Goal: Task Accomplishment & Management: Manage account settings

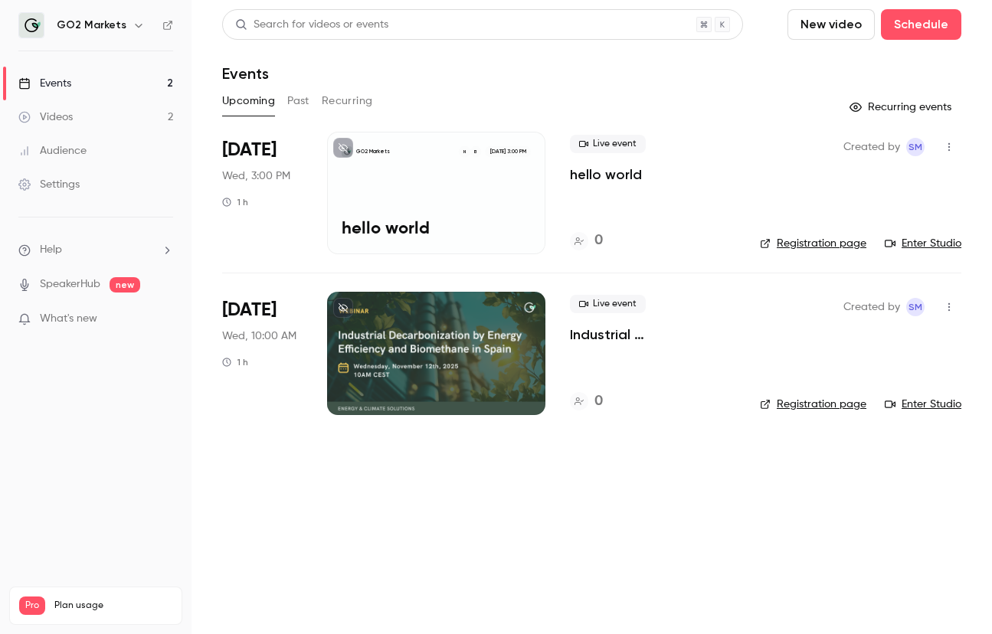
click at [293, 100] on button "Past" at bounding box center [298, 101] width 22 height 25
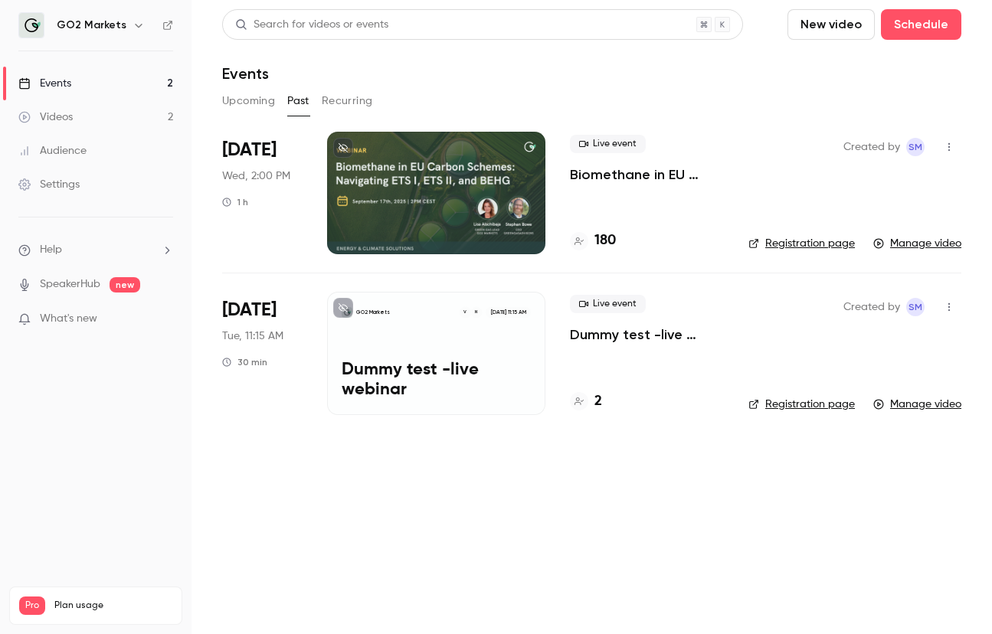
click at [580, 165] on p "Biomethane in EU Carbon Schemes: Navigating ETS I, ETS II, and BEHG" at bounding box center [647, 174] width 154 height 18
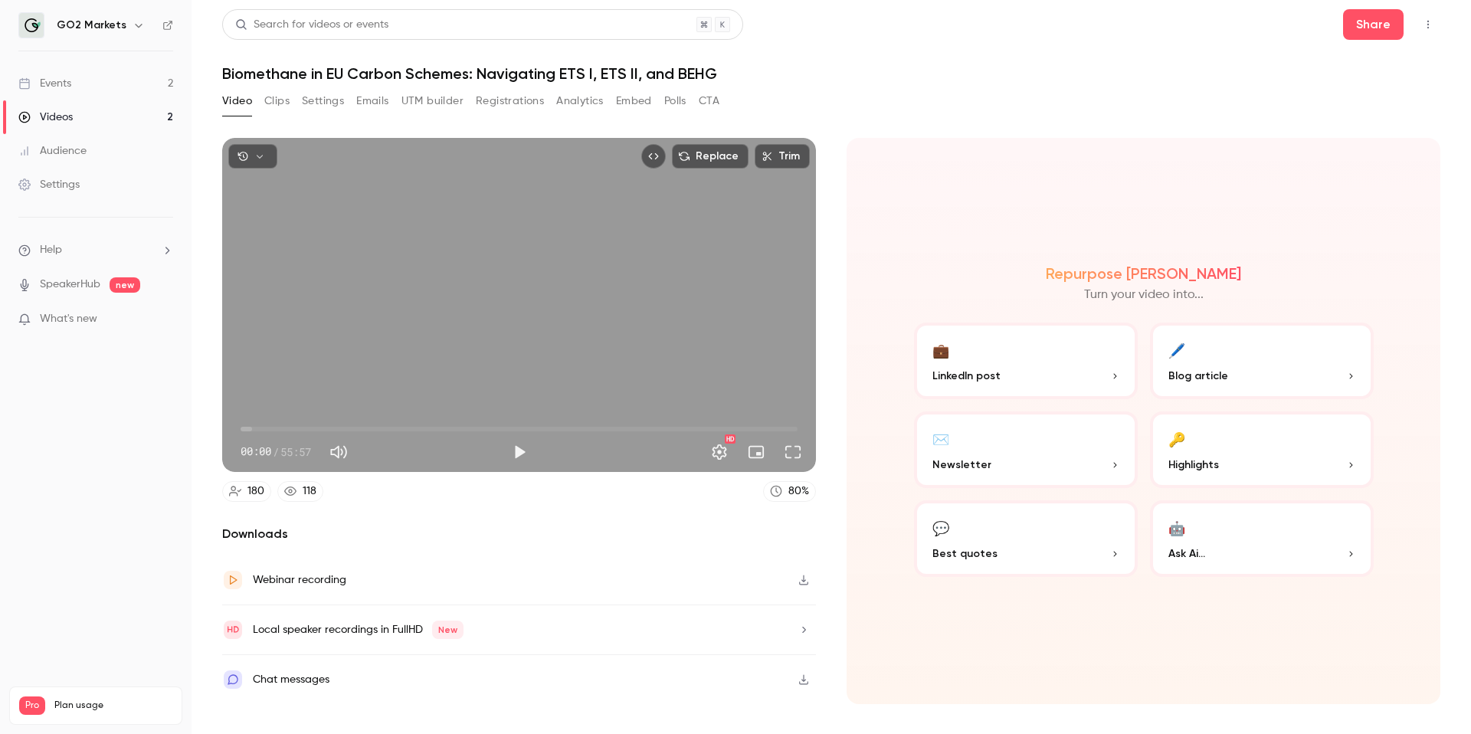
click at [272, 110] on button "Clips" at bounding box center [276, 101] width 25 height 25
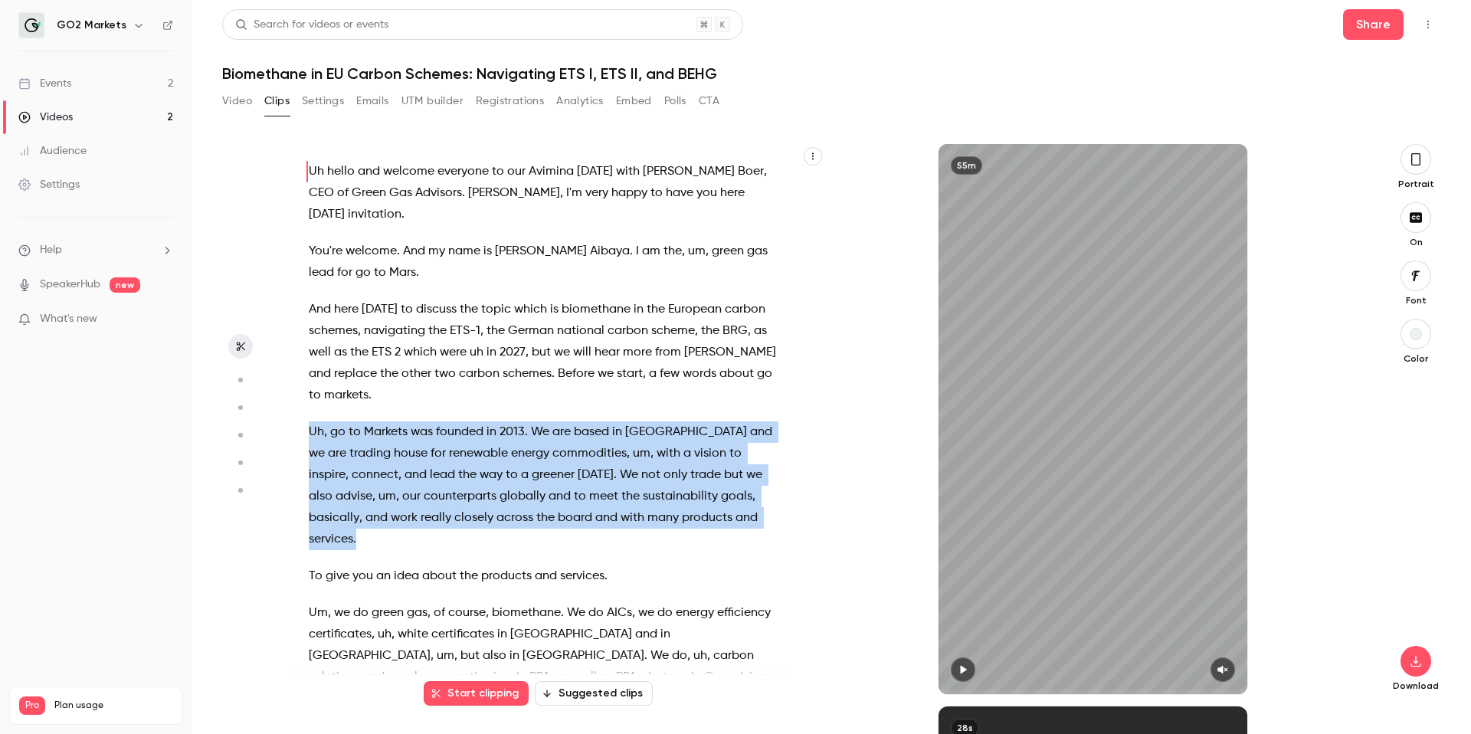
drag, startPoint x: 308, startPoint y: 407, endPoint x: 717, endPoint y: 488, distance: 417.0
click at [717, 488] on p "Uh , go to Markets was founded in [DATE] . We are based in [GEOGRAPHIC_DATA] an…" at bounding box center [546, 485] width 474 height 129
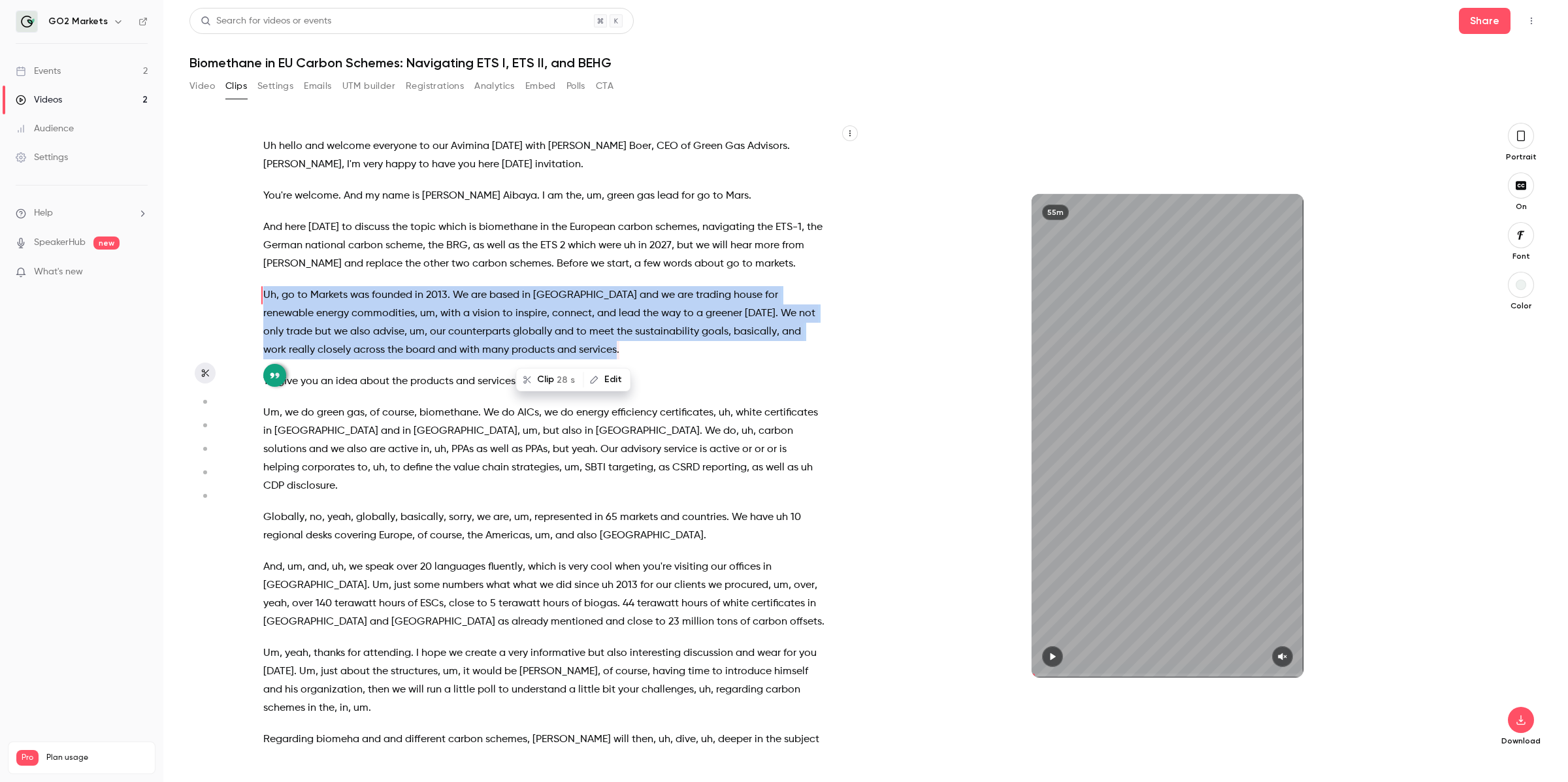
click at [537, 378] on button "Clip 28 s" at bounding box center [550, 379] width 66 height 21
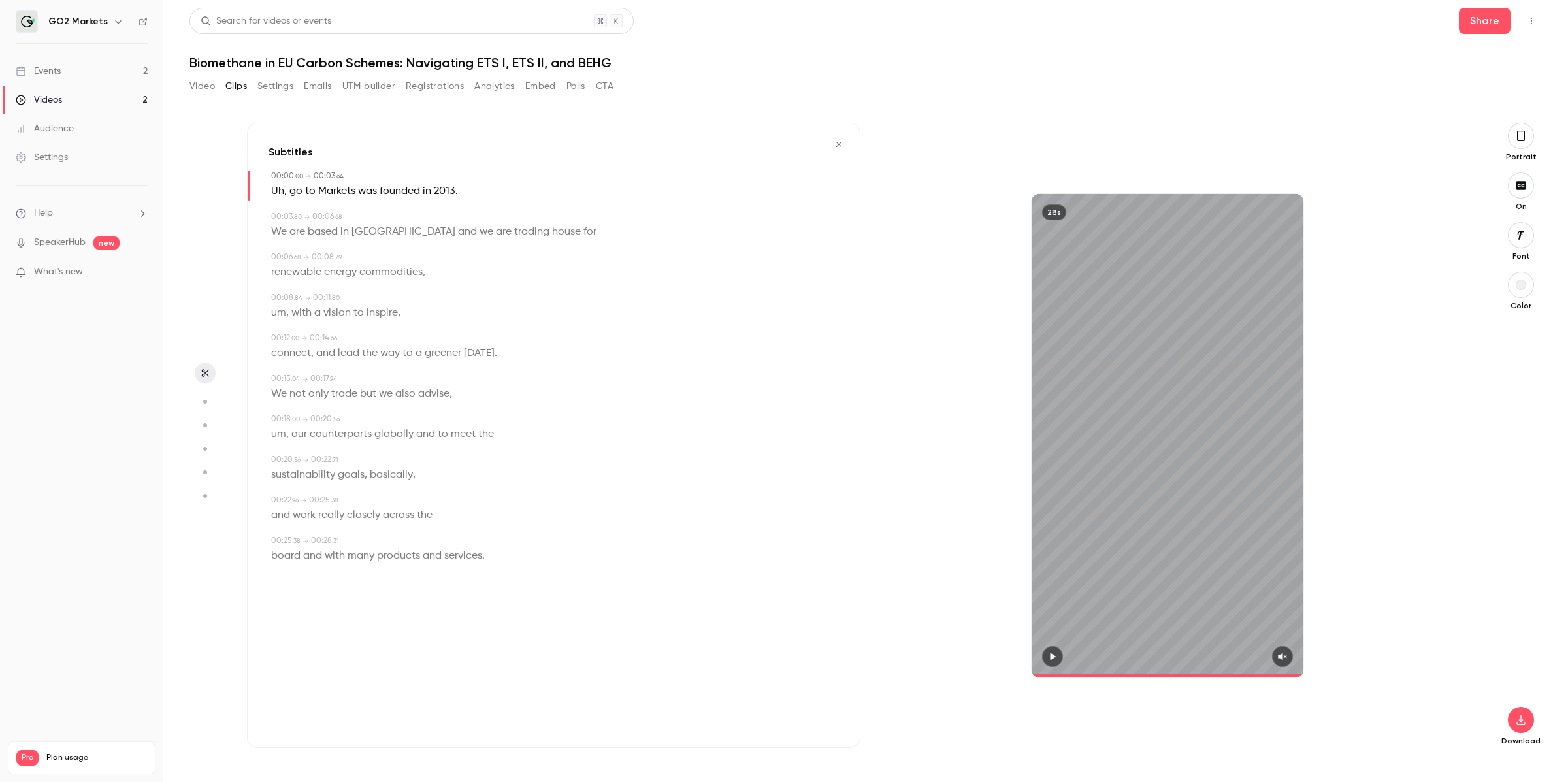
type input "*"
click at [845, 137] on icon "button" at bounding box center [1521, 136] width 10 height 14
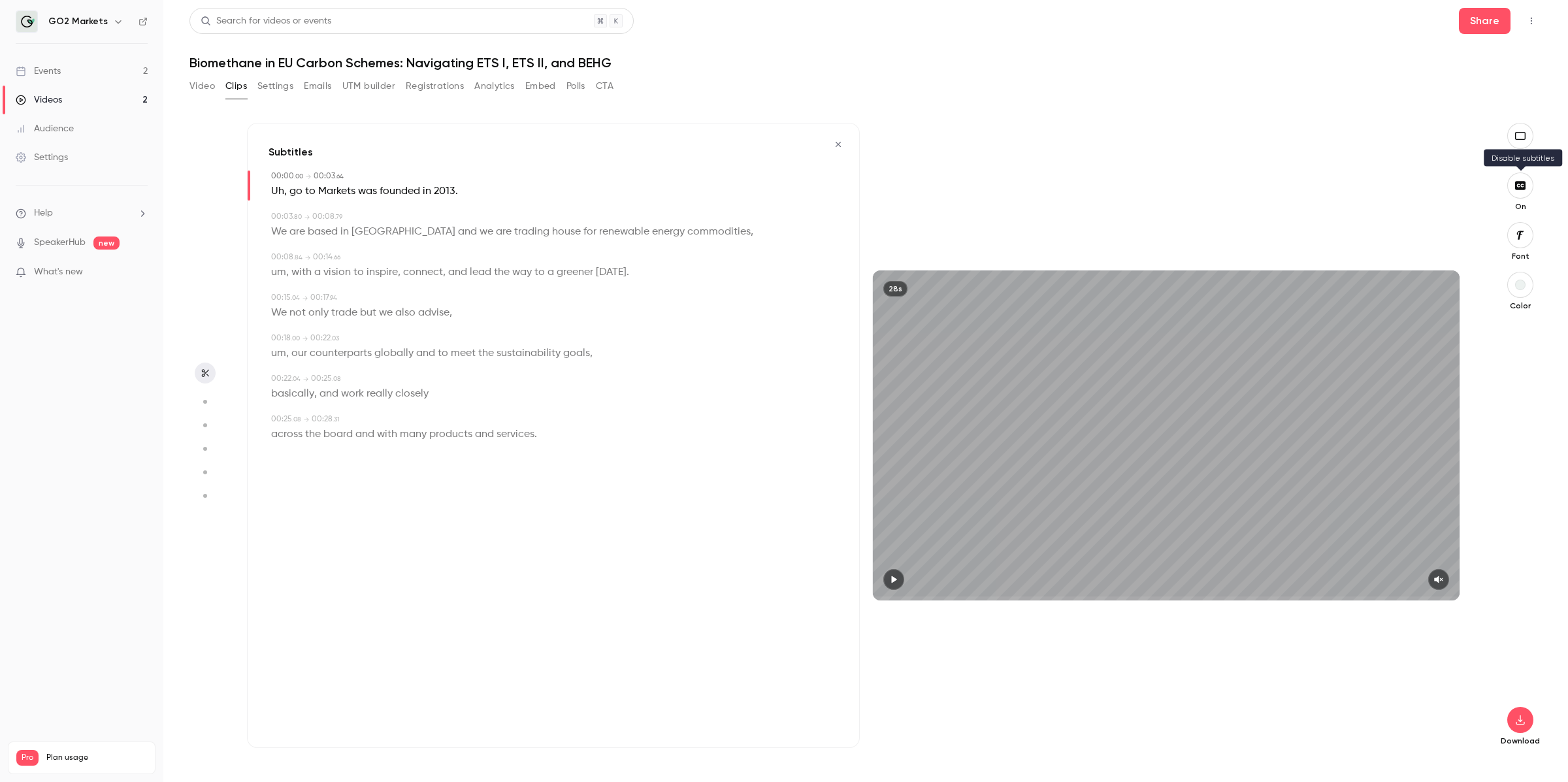
click at [845, 186] on icon "button" at bounding box center [1520, 185] width 10 height 9
click at [845, 247] on button "button" at bounding box center [1520, 235] width 26 height 26
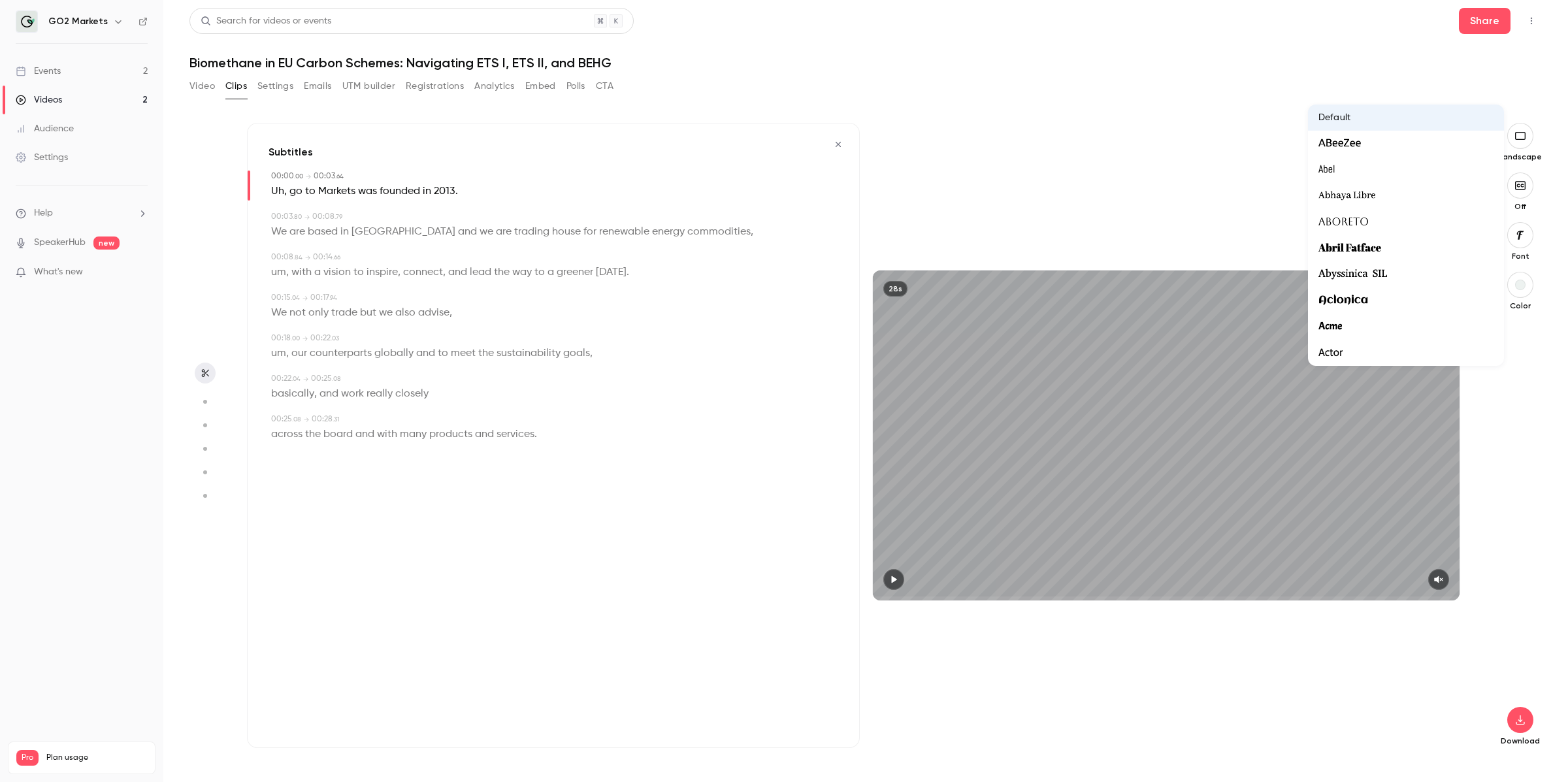
click at [845, 239] on div at bounding box center [784, 391] width 1568 height 782
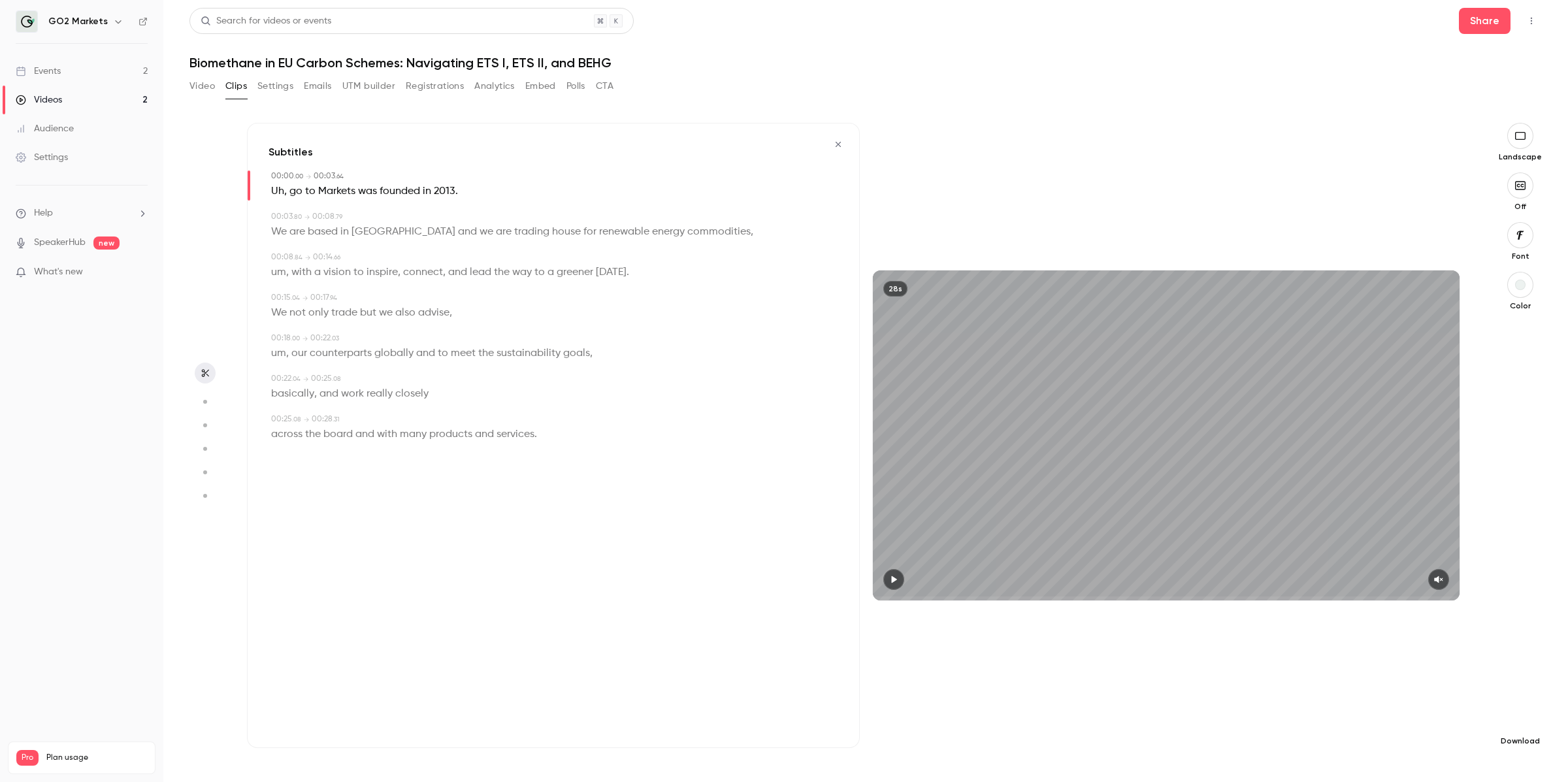
click at [845, 540] on icon "button" at bounding box center [1520, 720] width 15 height 10
click at [845, 540] on span "Full HD" at bounding box center [1421, 695] width 149 height 14
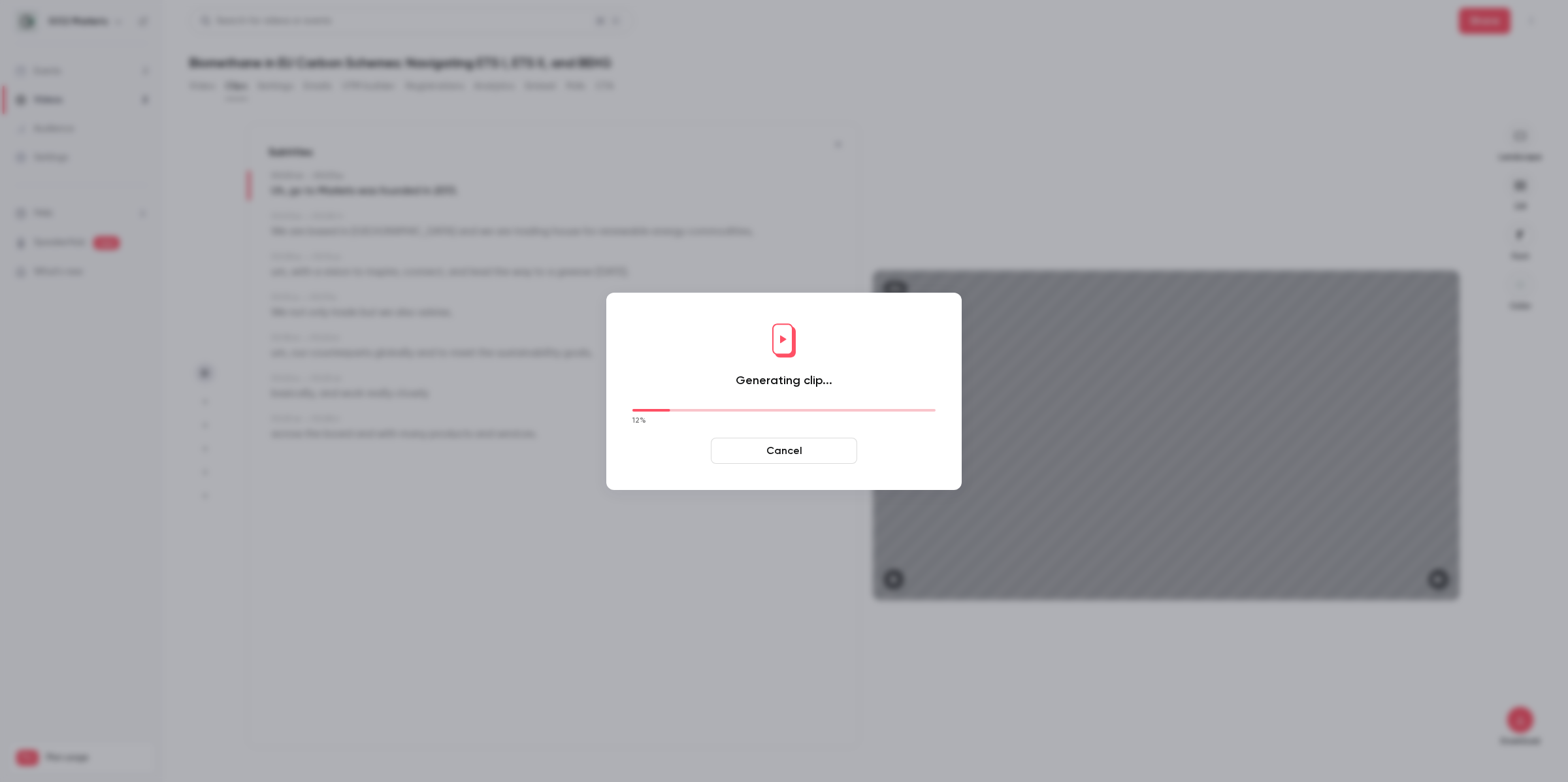
click at [770, 455] on button "Cancel" at bounding box center [784, 450] width 147 height 26
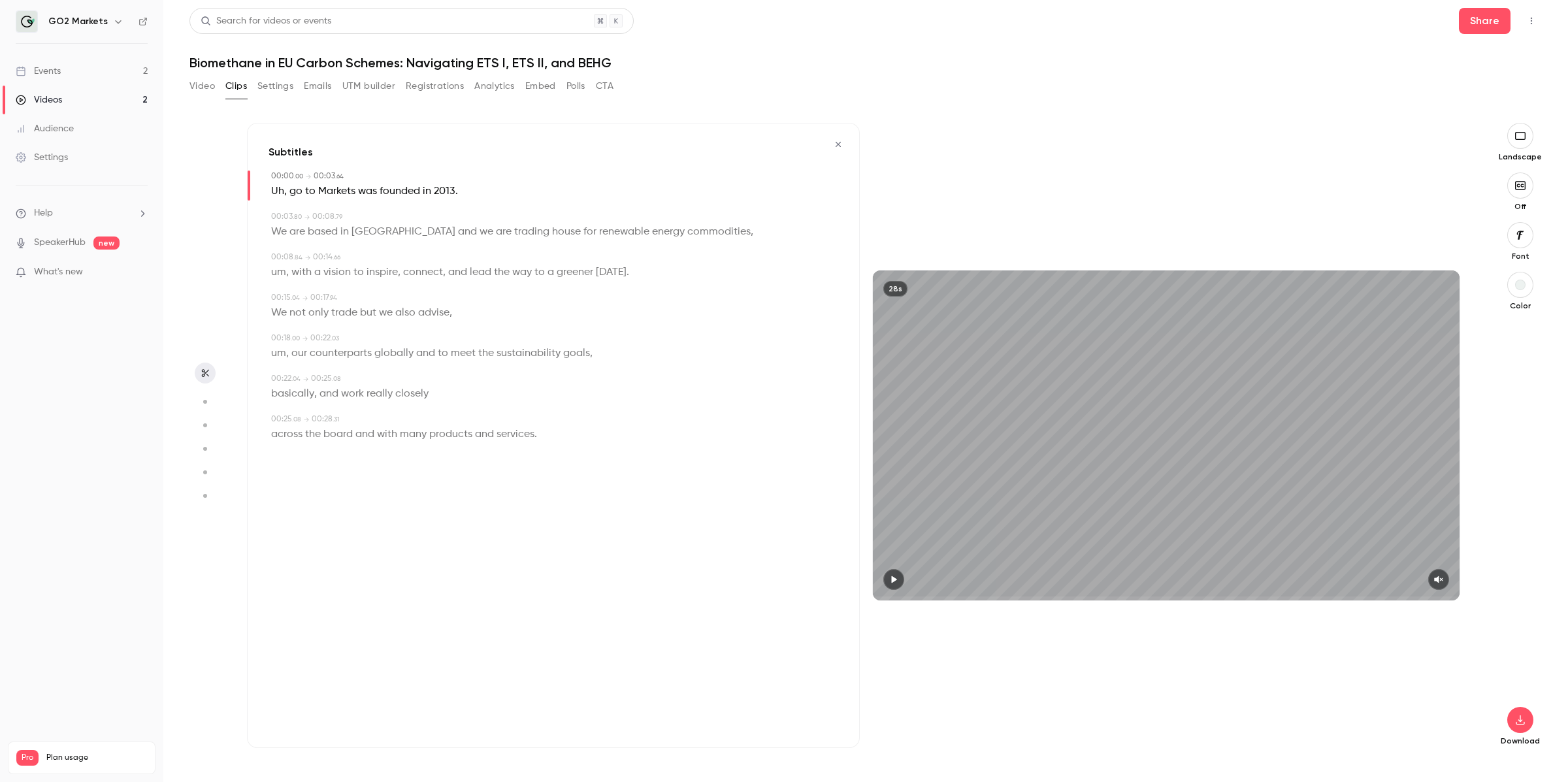
click at [267, 84] on button "Settings" at bounding box center [276, 86] width 36 height 21
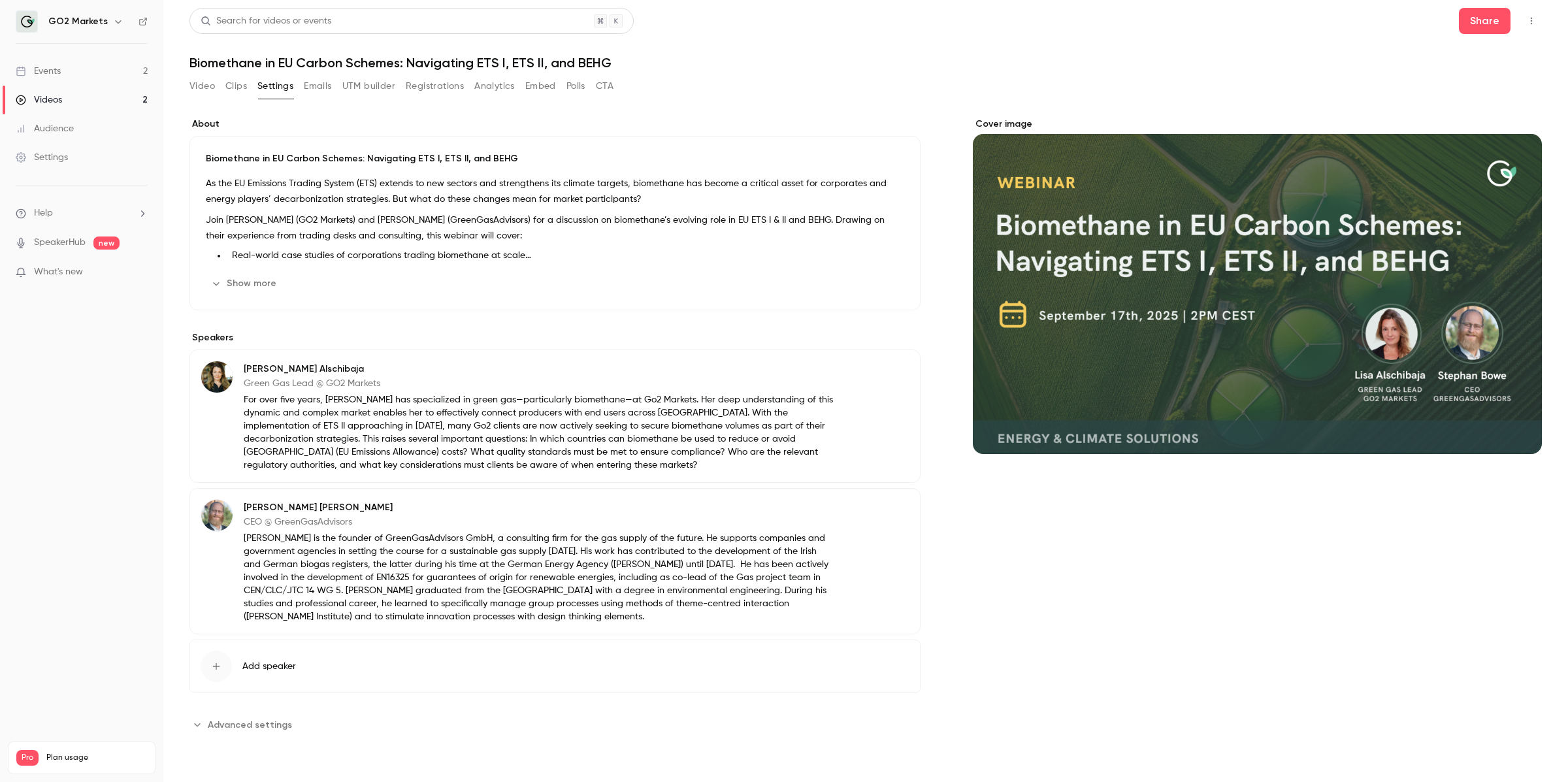
click at [313, 90] on button "Emails" at bounding box center [317, 86] width 27 height 21
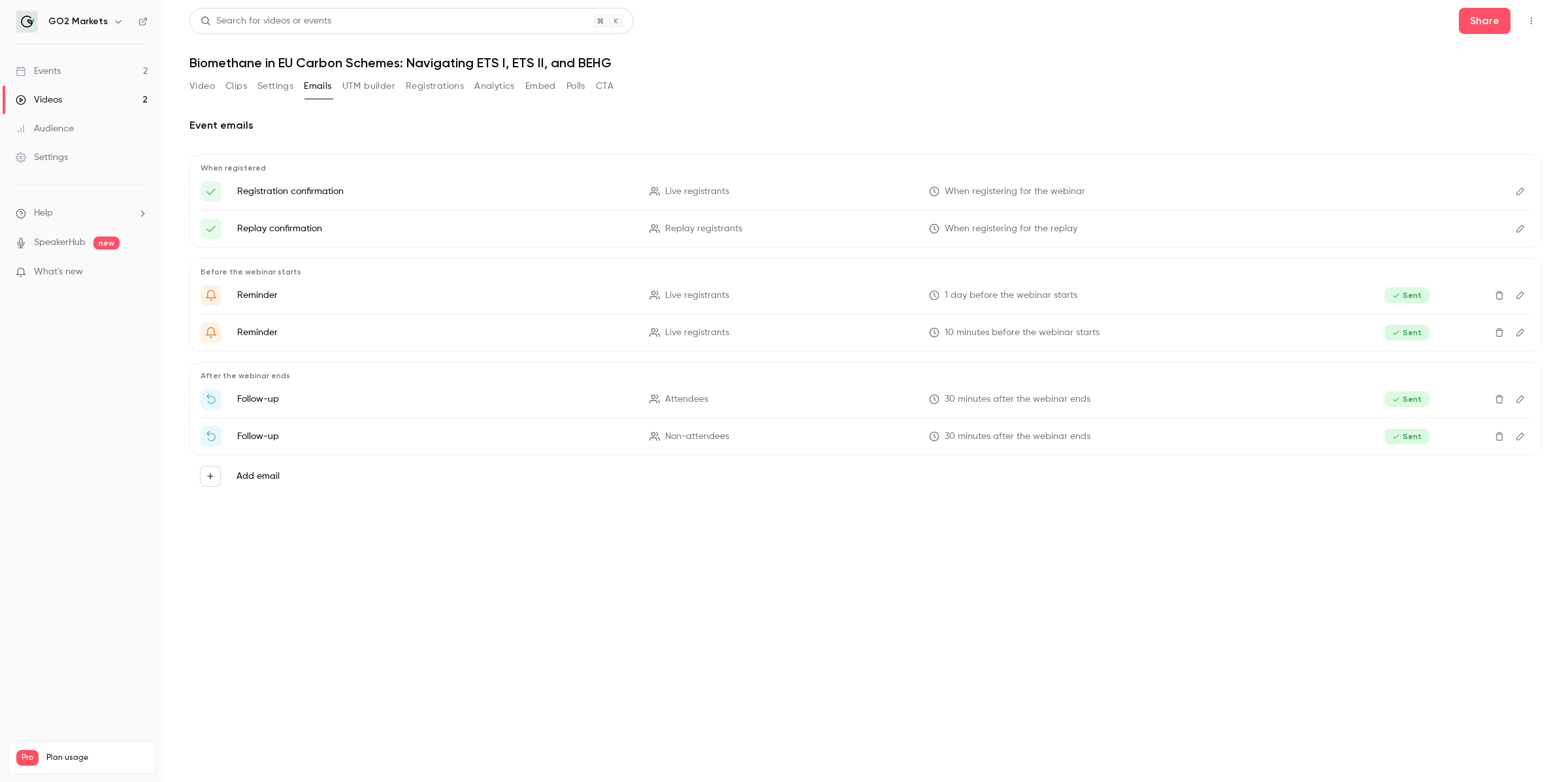
click at [370, 86] on button "UTM builder" at bounding box center [369, 86] width 53 height 21
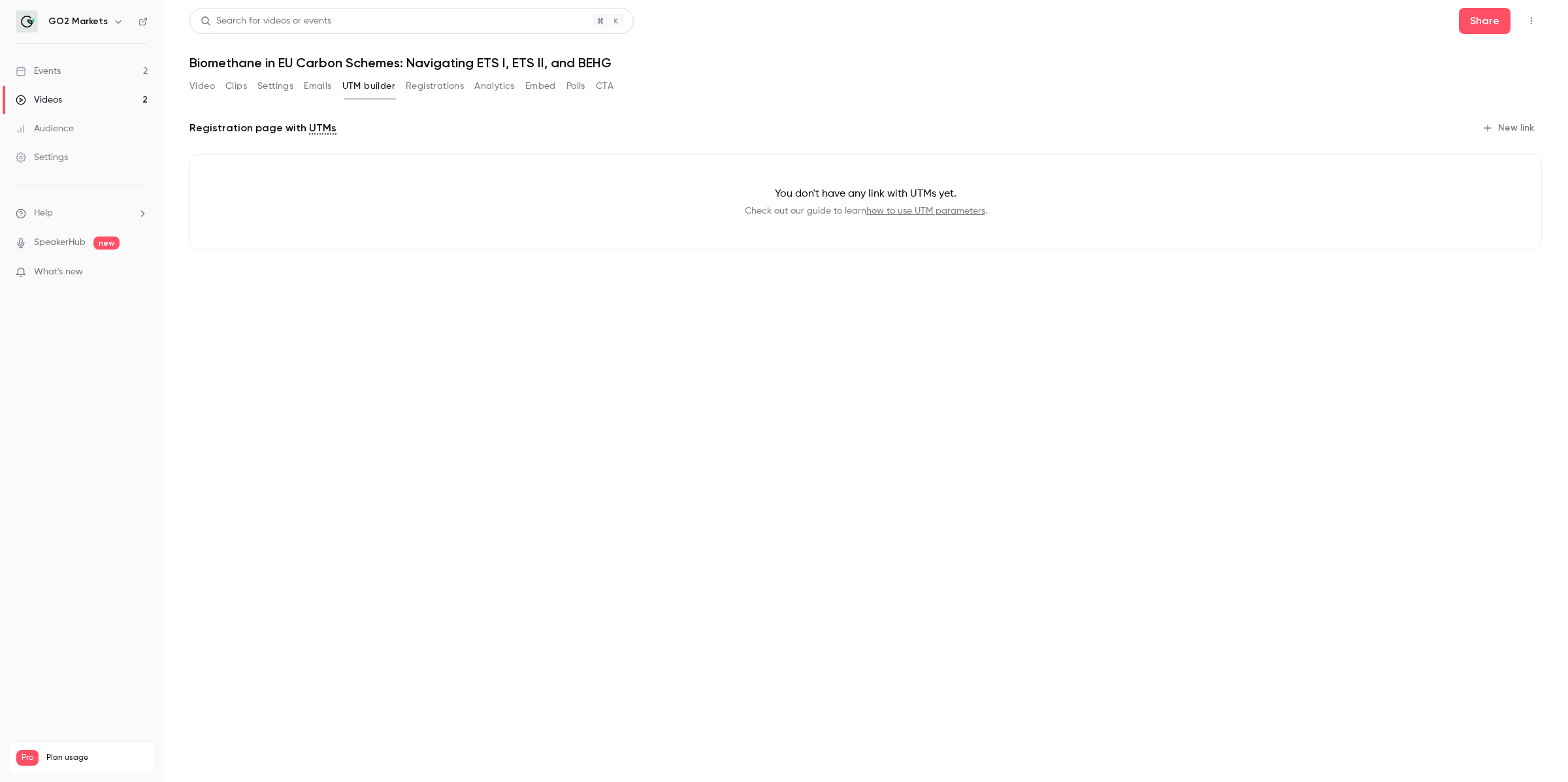
click at [421, 85] on button "Registrations" at bounding box center [435, 86] width 58 height 21
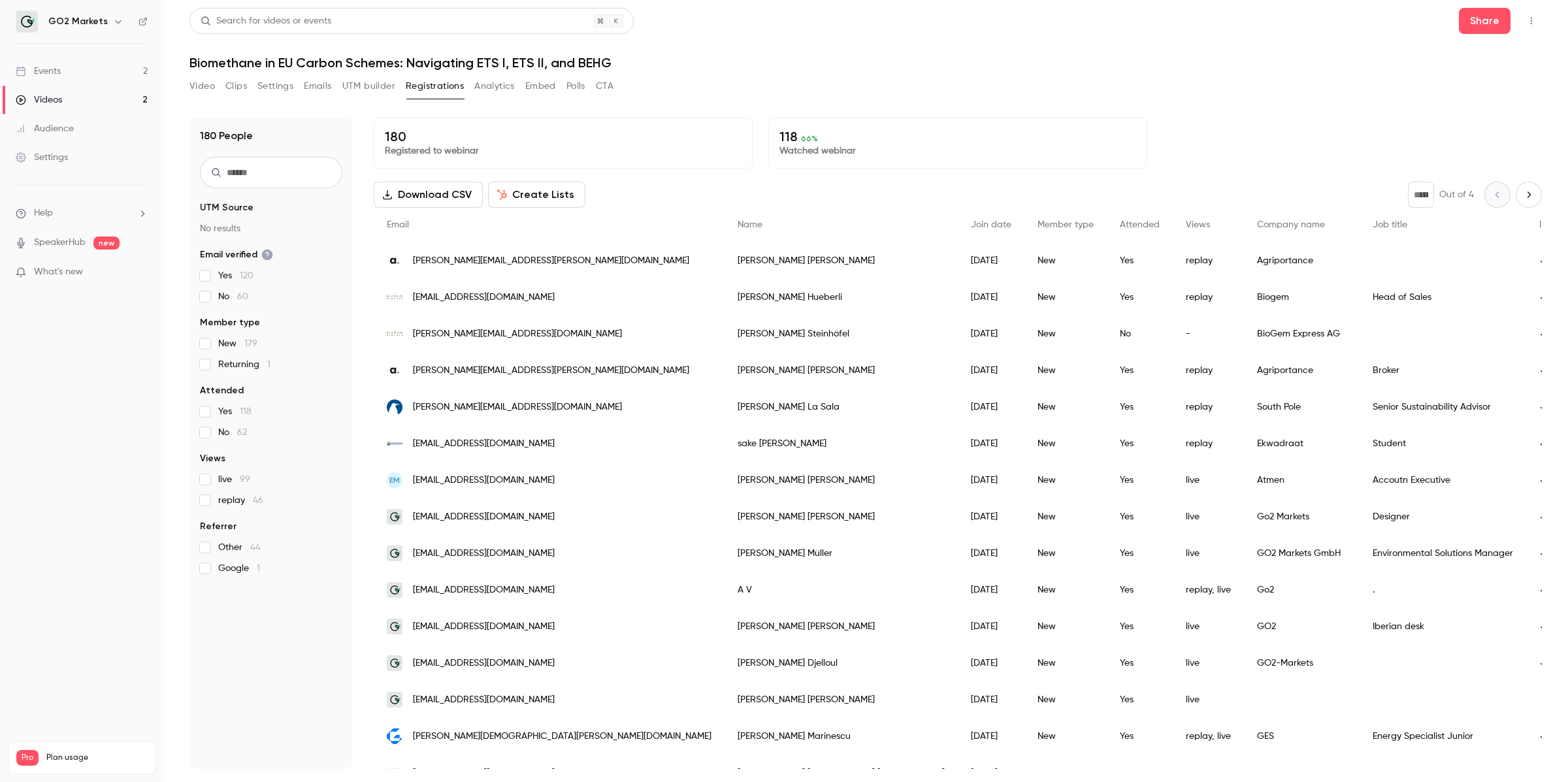
click at [518, 194] on button "Create Lists" at bounding box center [537, 194] width 97 height 26
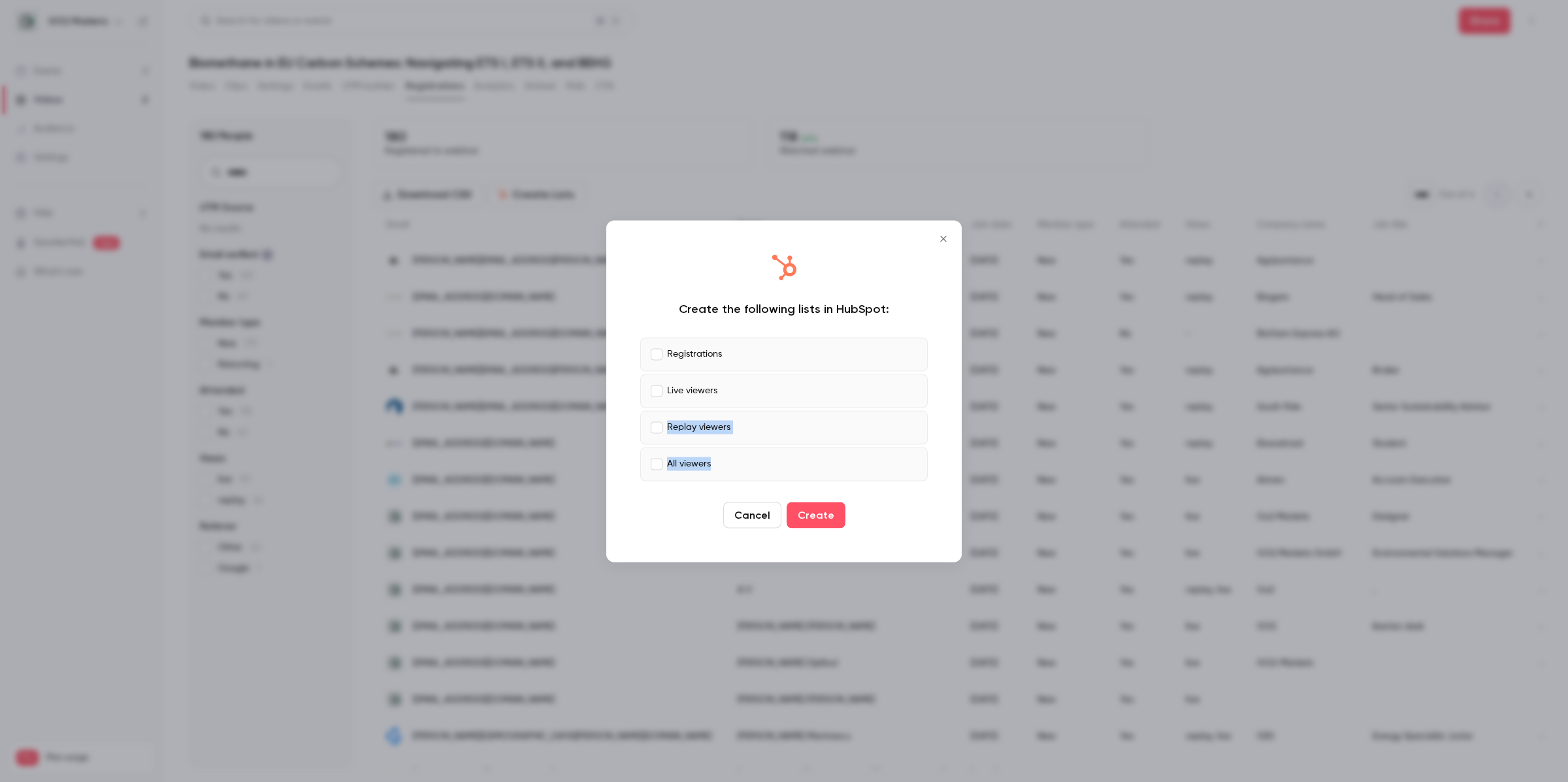
drag, startPoint x: 759, startPoint y: 417, endPoint x: 756, endPoint y: 490, distance: 73.1
click at [756, 490] on div "Create the following lists in HubSpot: Registrations Live viewers Replay viewer…" at bounding box center [784, 391] width 329 height 316
click at [845, 238] on icon "Close" at bounding box center [943, 238] width 6 height 6
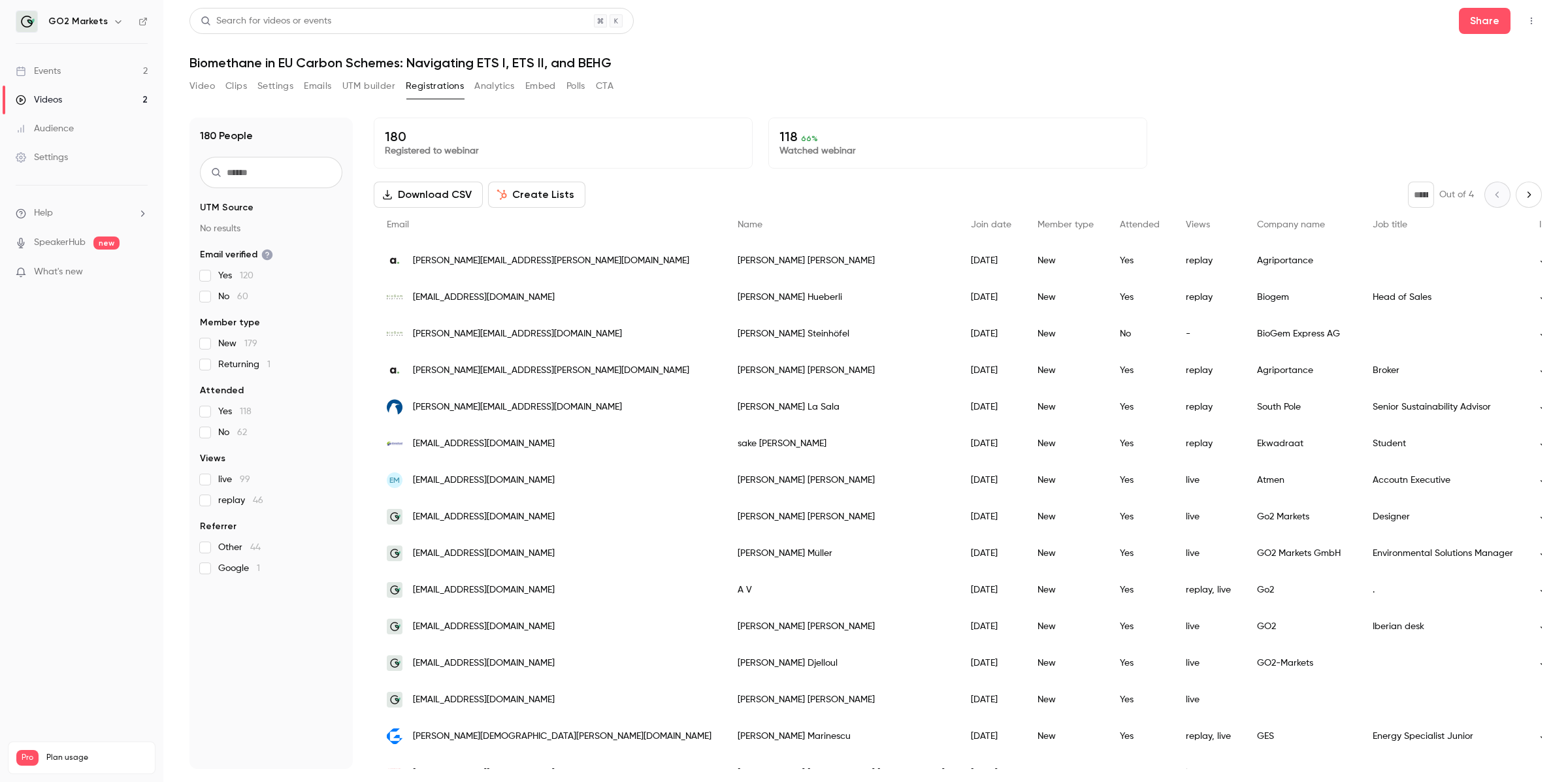
click at [417, 200] on button "Download CSV" at bounding box center [428, 194] width 109 height 26
click at [494, 79] on button "Analytics" at bounding box center [494, 86] width 40 height 21
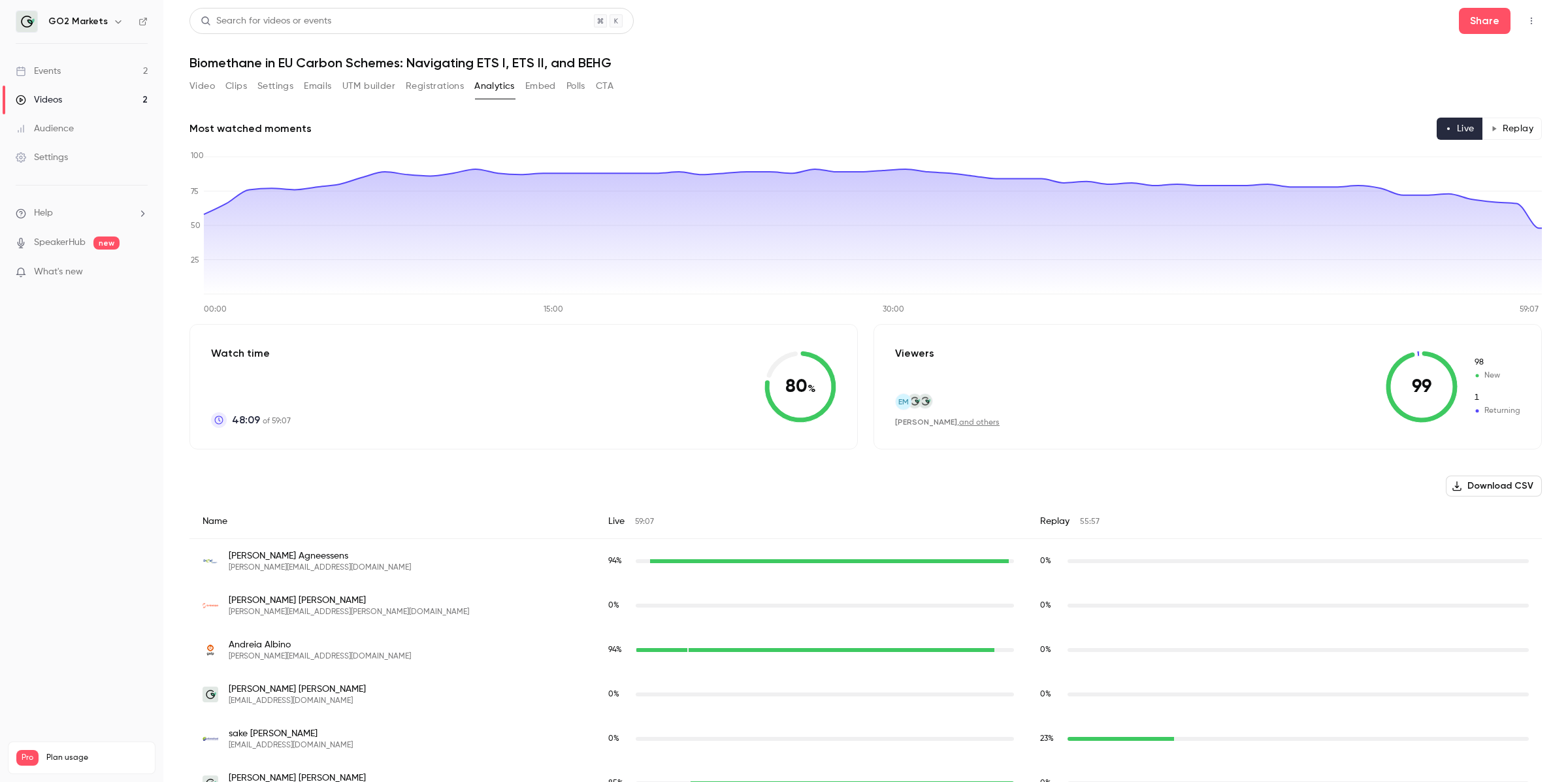
click at [543, 81] on button "Embed" at bounding box center [541, 86] width 31 height 21
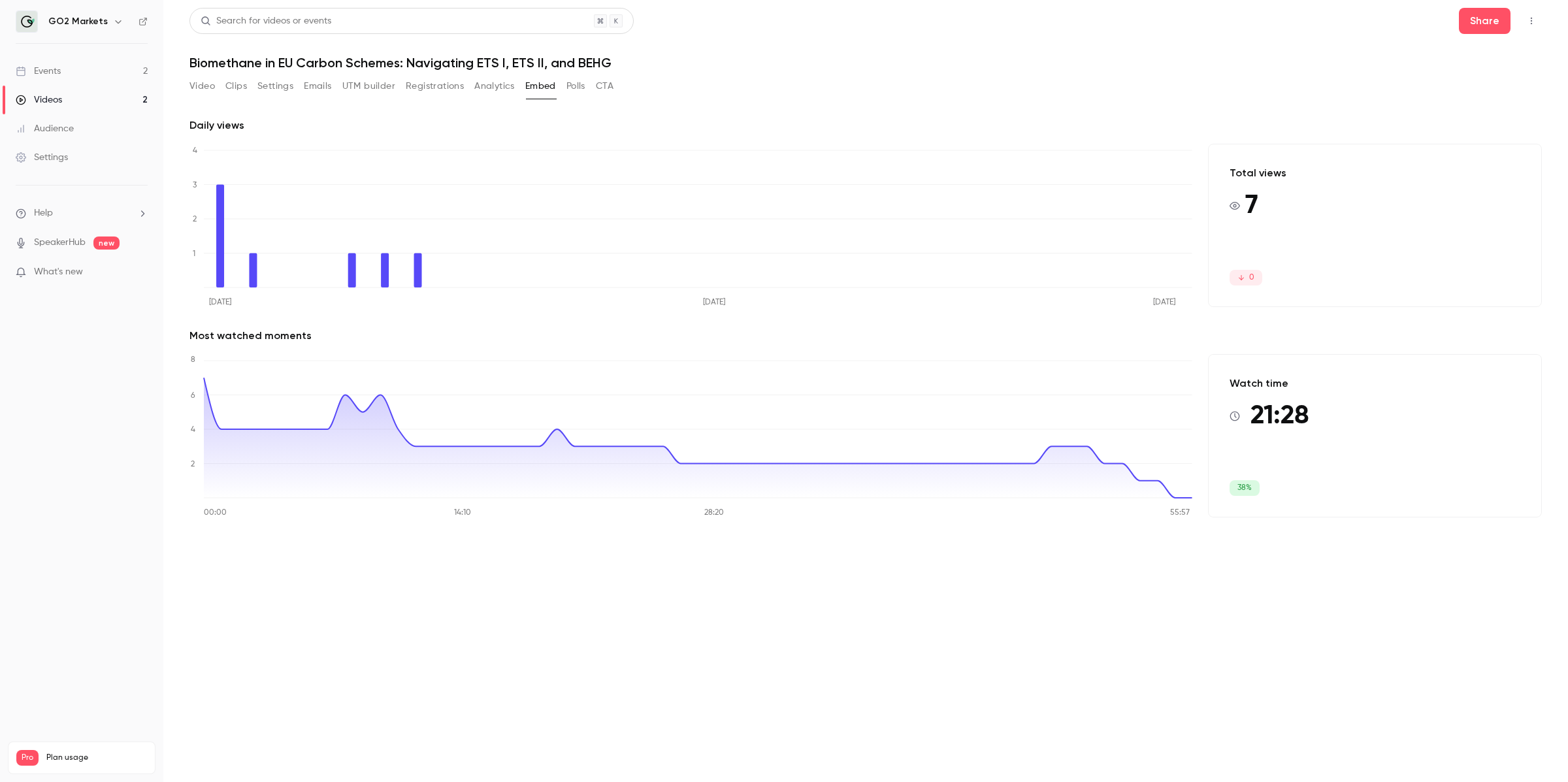
click at [570, 89] on button "Polls" at bounding box center [576, 86] width 19 height 21
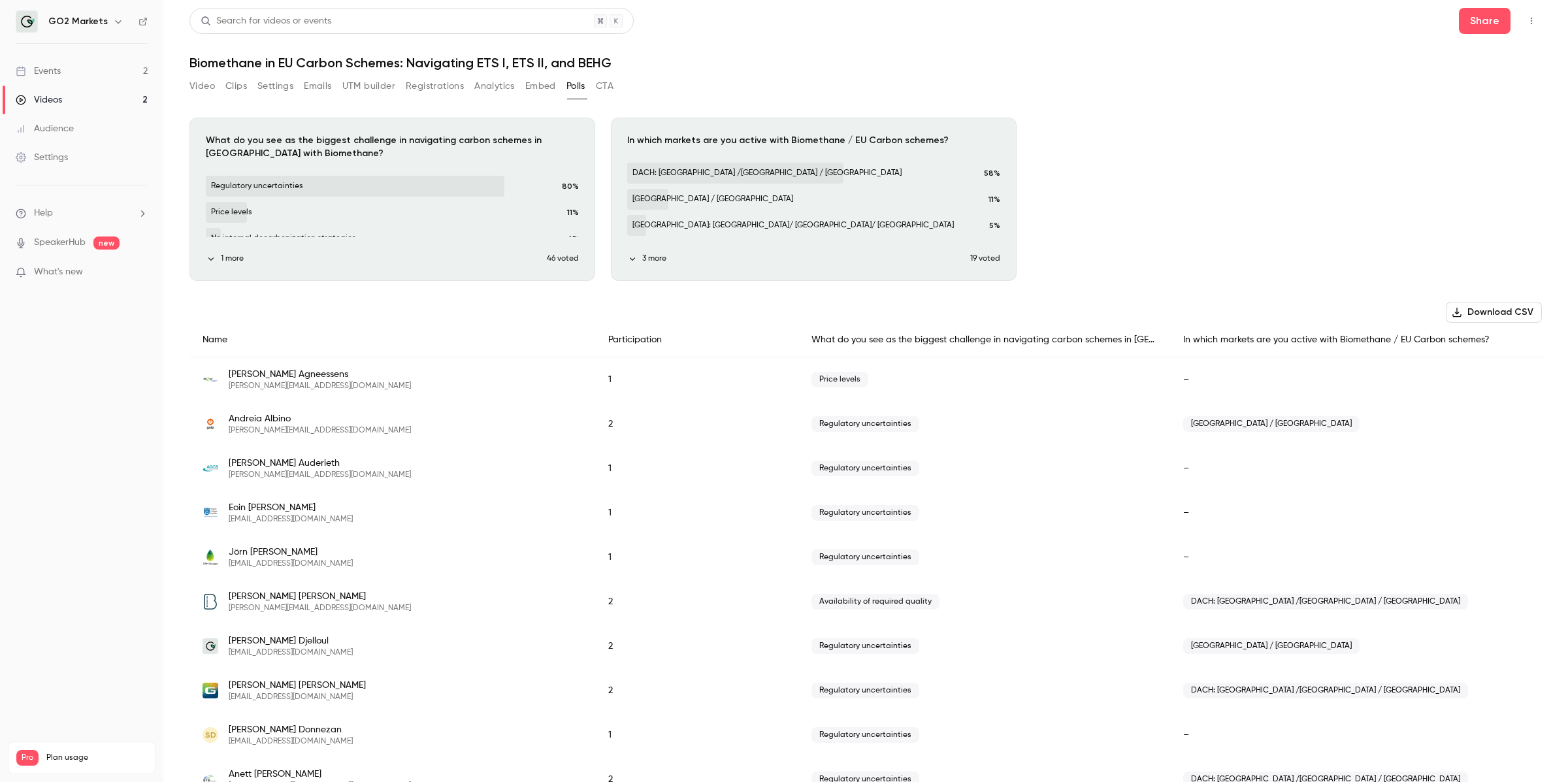
click at [286, 193] on div "Download image" at bounding box center [392, 200] width 404 height 162
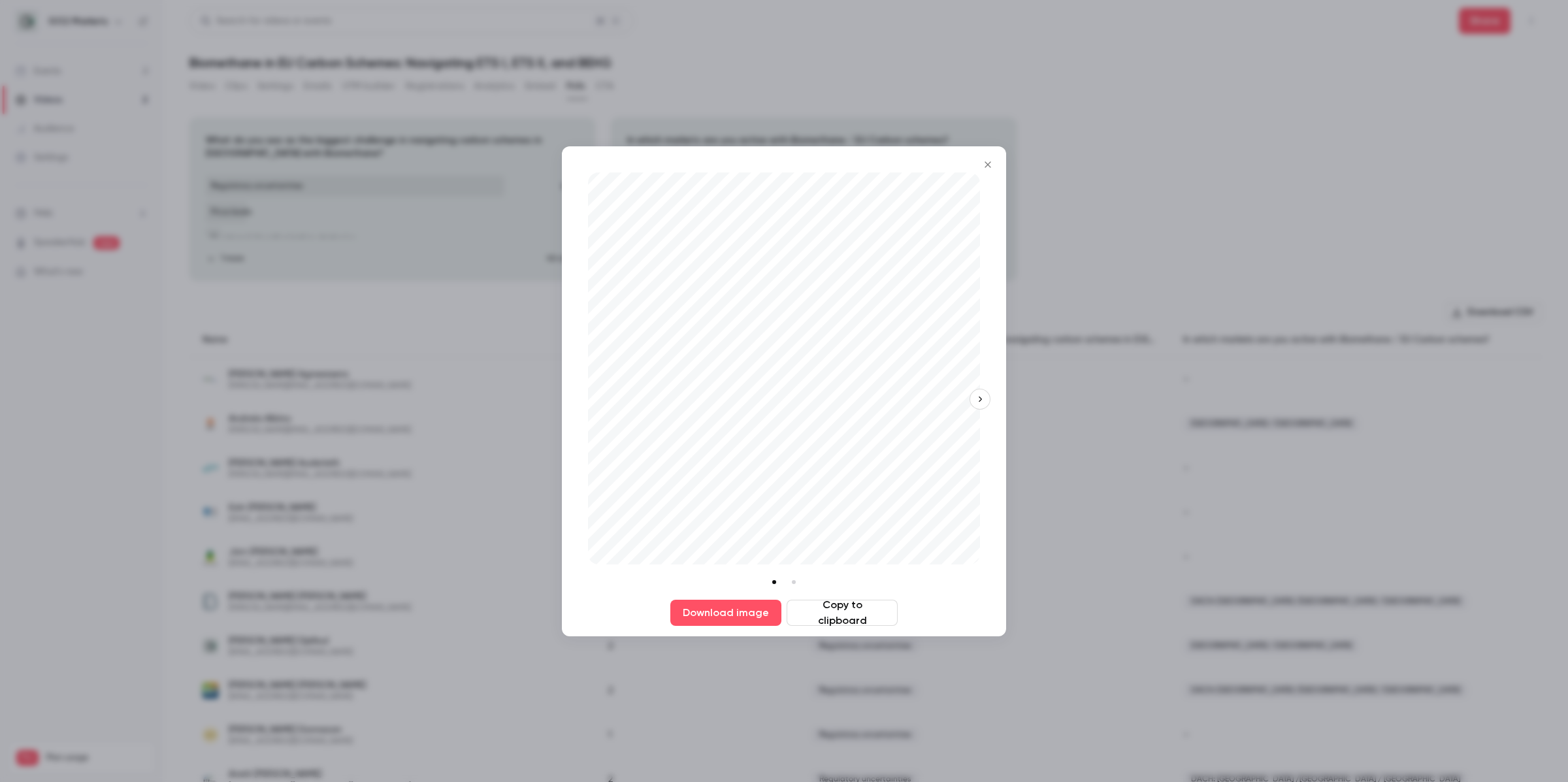
click at [845, 160] on icon "Close" at bounding box center [988, 165] width 15 height 10
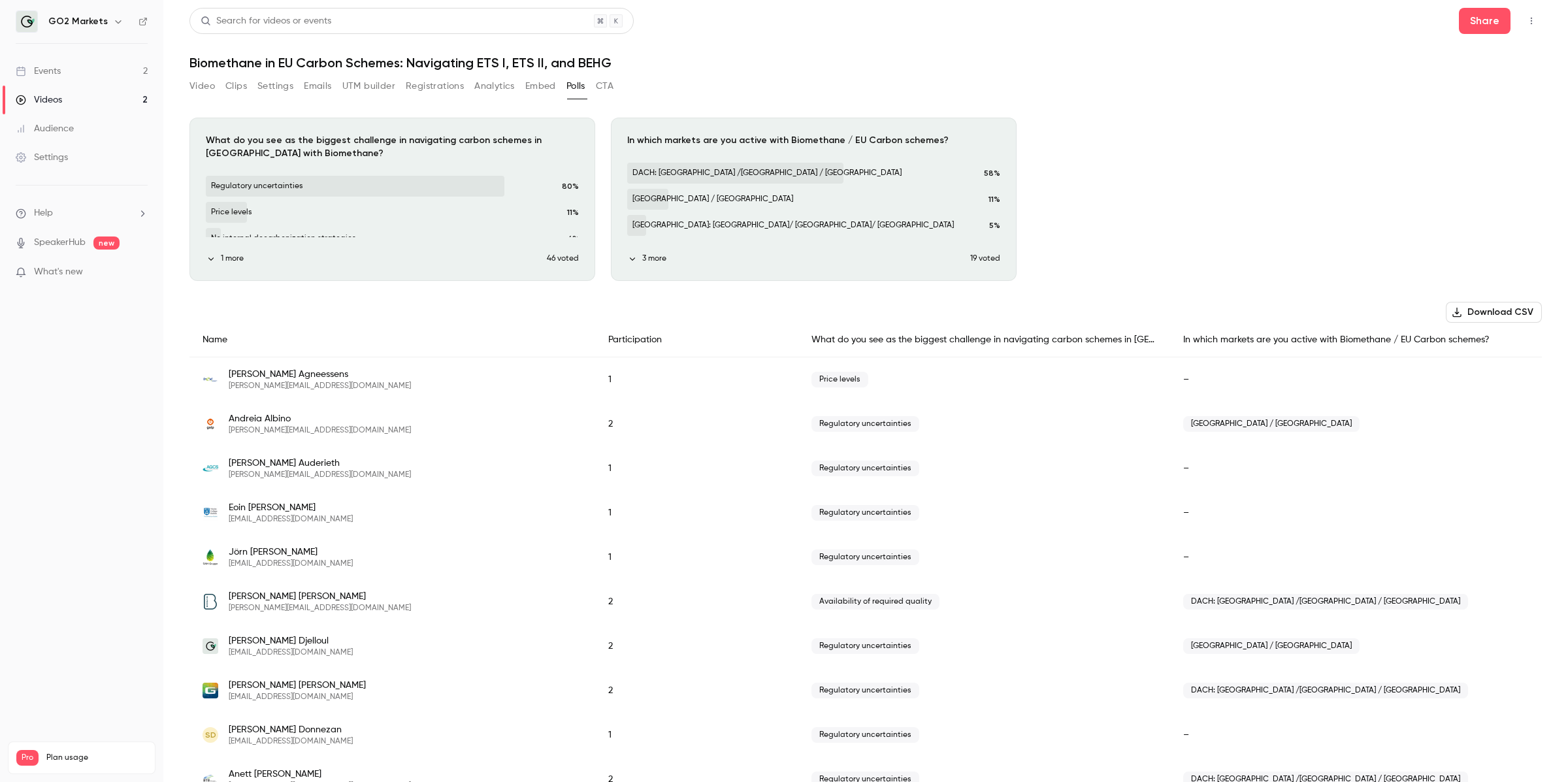
click at [601, 83] on button "CTA" at bounding box center [605, 86] width 18 height 21
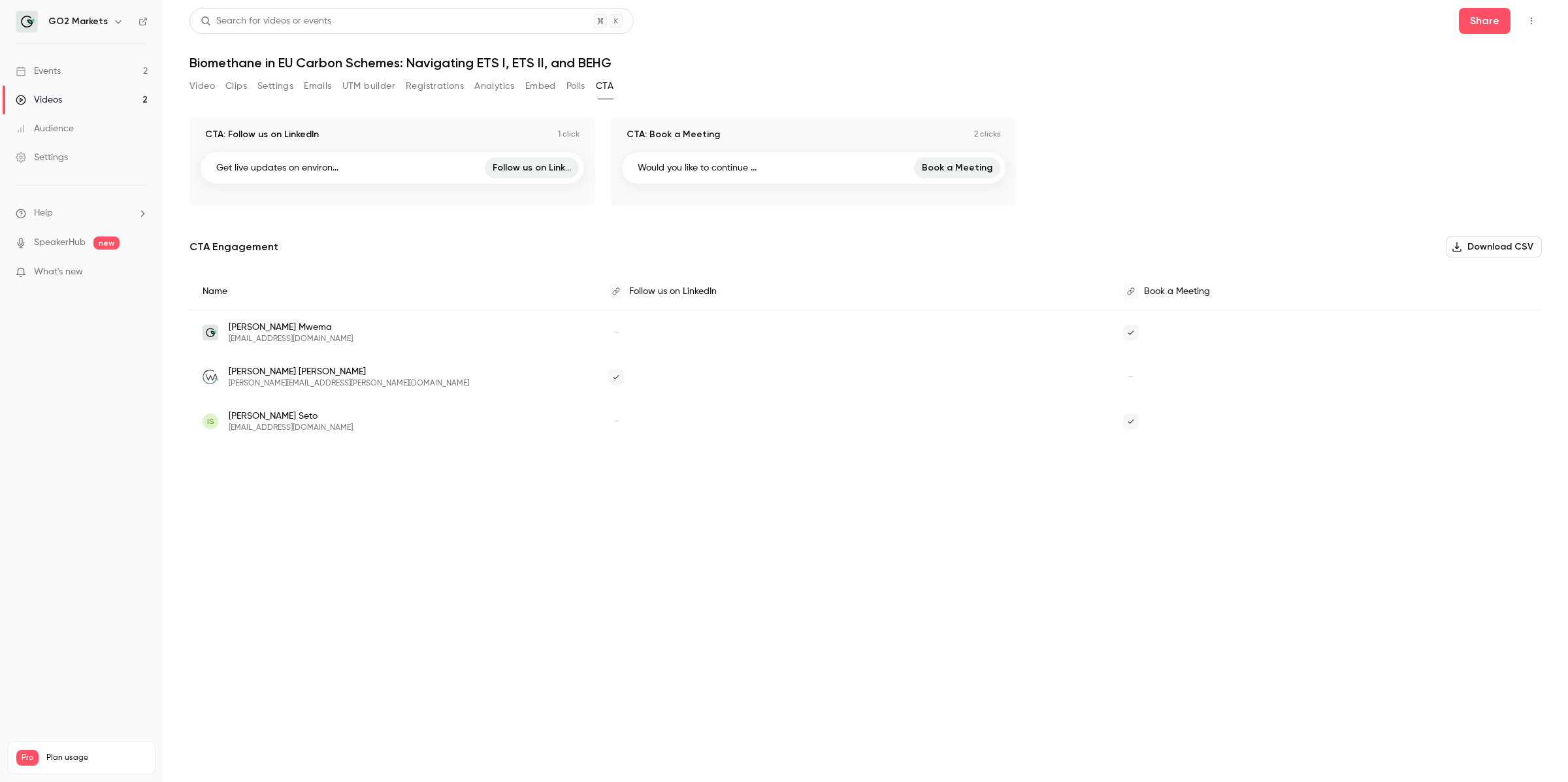
click at [194, 88] on button "Video" at bounding box center [202, 86] width 26 height 21
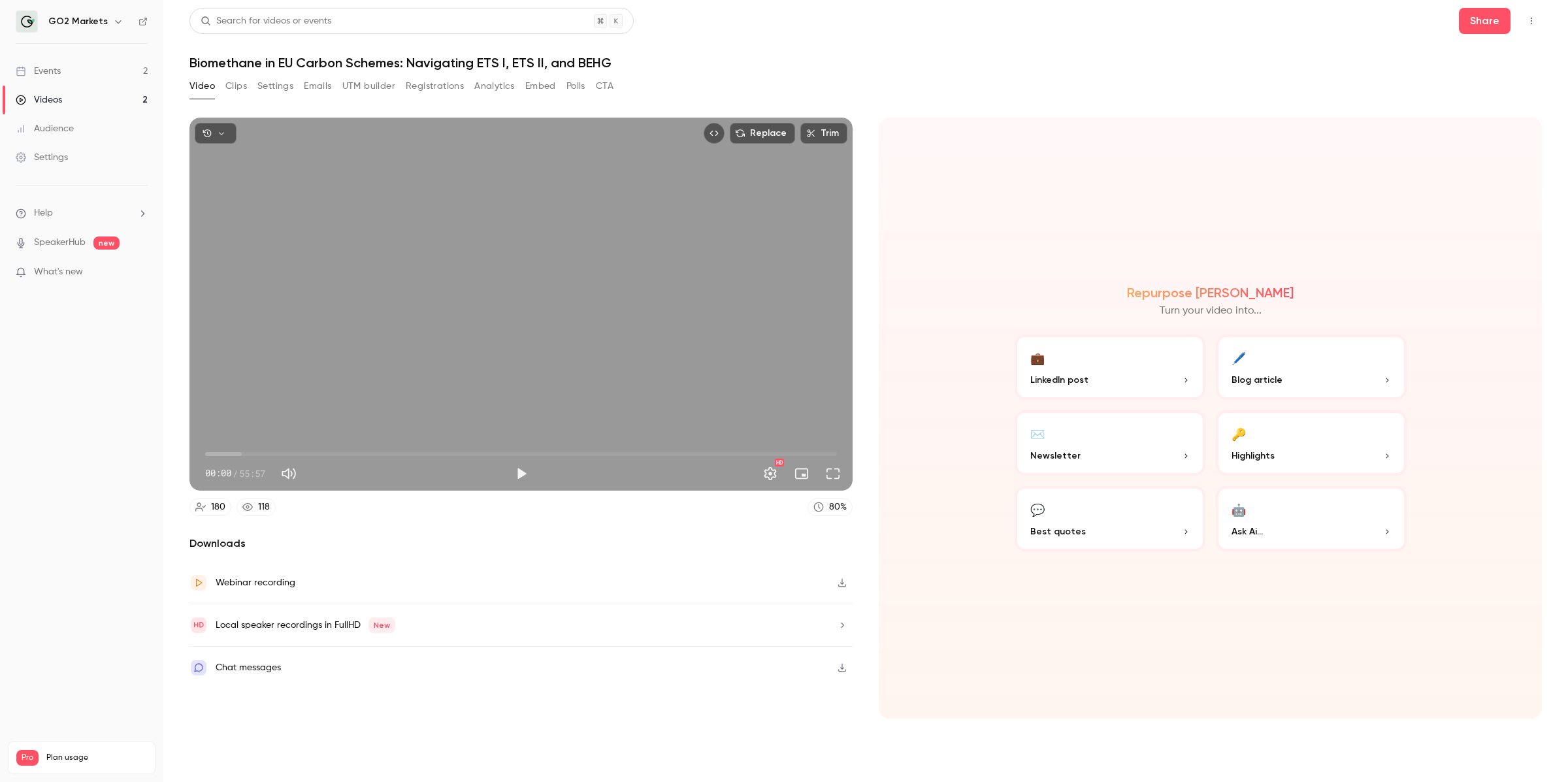
click at [121, 70] on link "Events 2" at bounding box center [81, 72] width 163 height 29
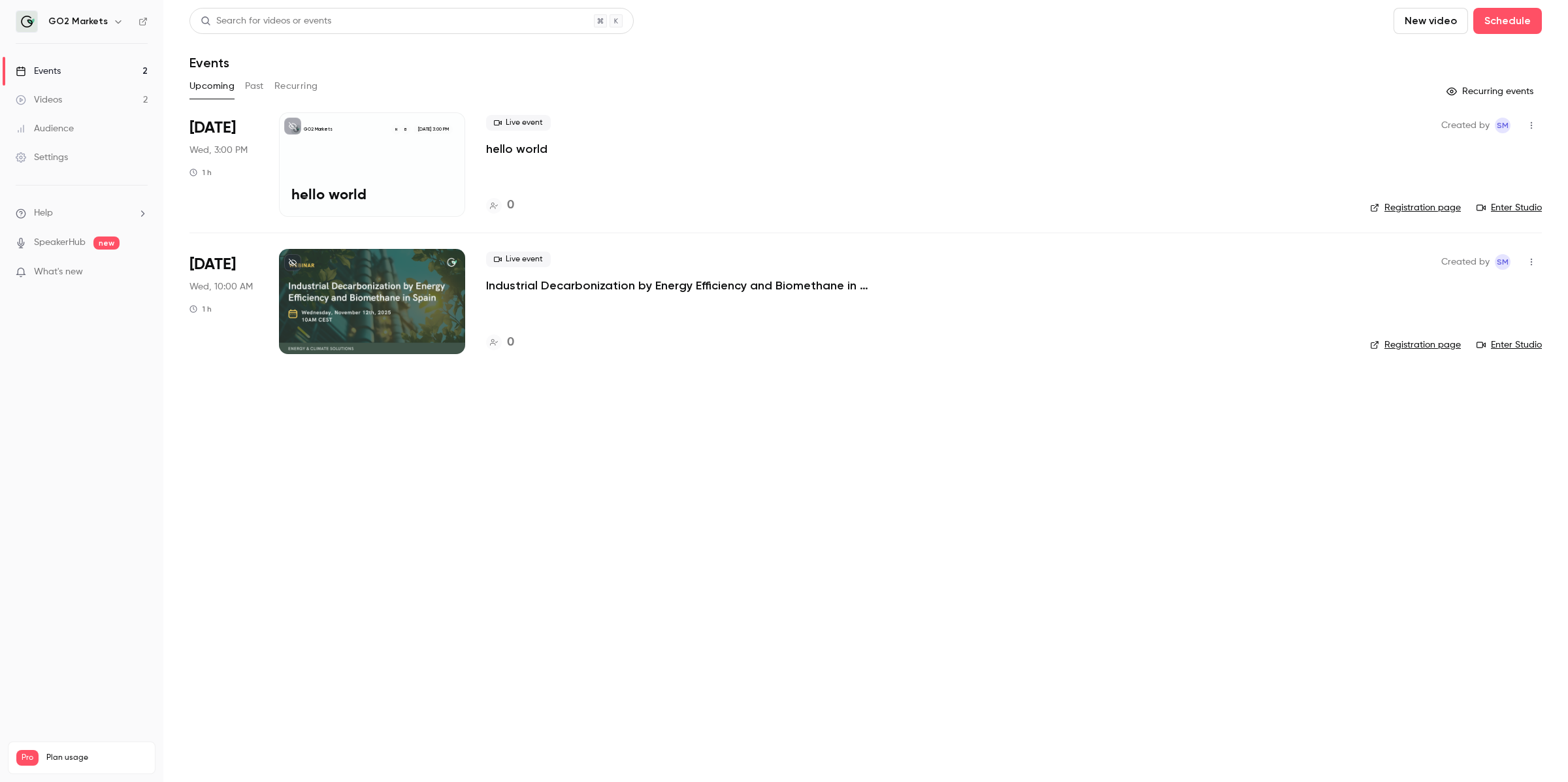
click at [845, 342] on link "Enter Studio" at bounding box center [1509, 345] width 66 height 13
click at [254, 87] on button "Past" at bounding box center [254, 86] width 19 height 21
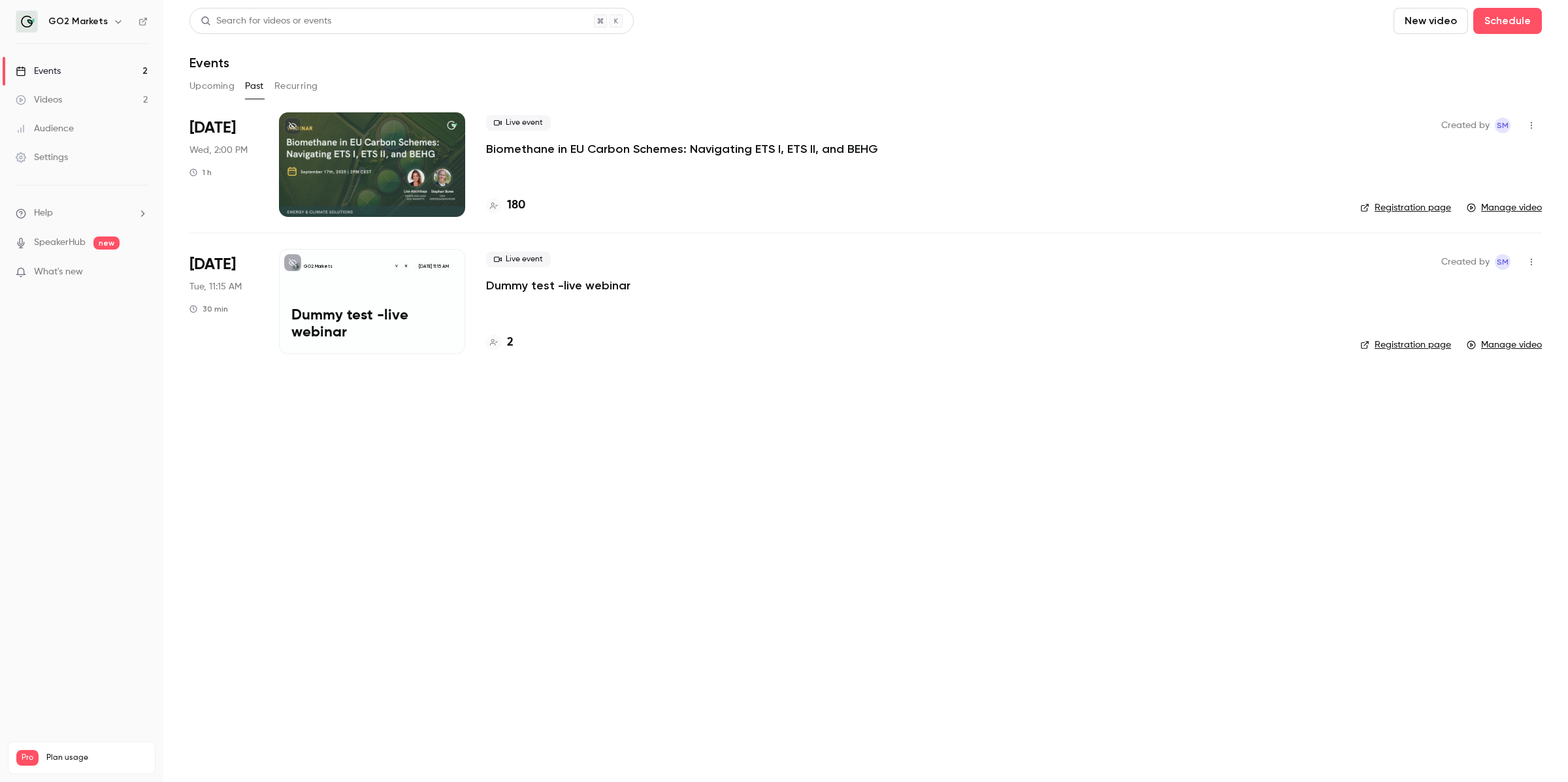
click at [293, 84] on button "Recurring" at bounding box center [296, 86] width 44 height 21
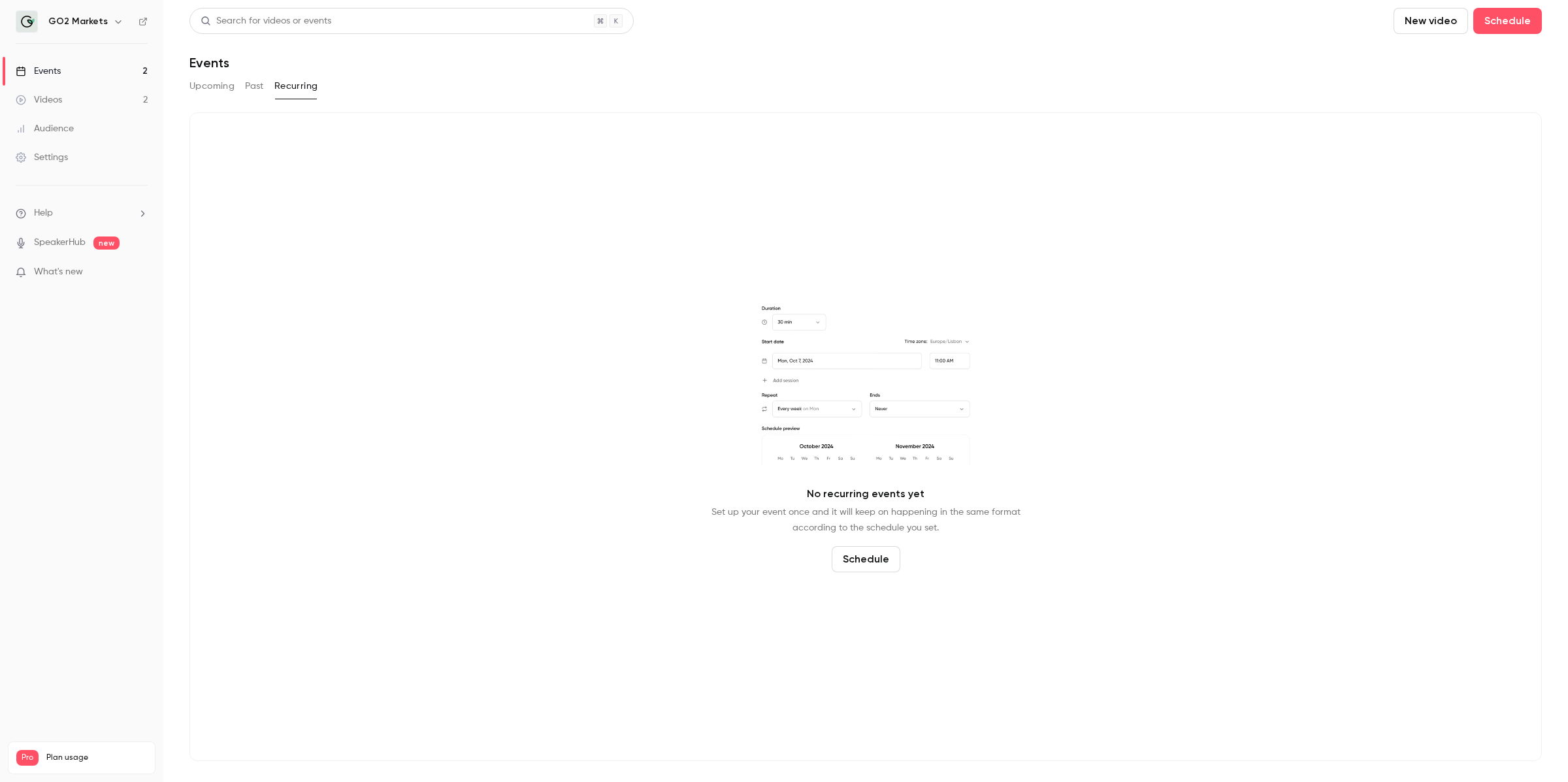
click at [214, 88] on button "Upcoming" at bounding box center [212, 86] width 45 height 21
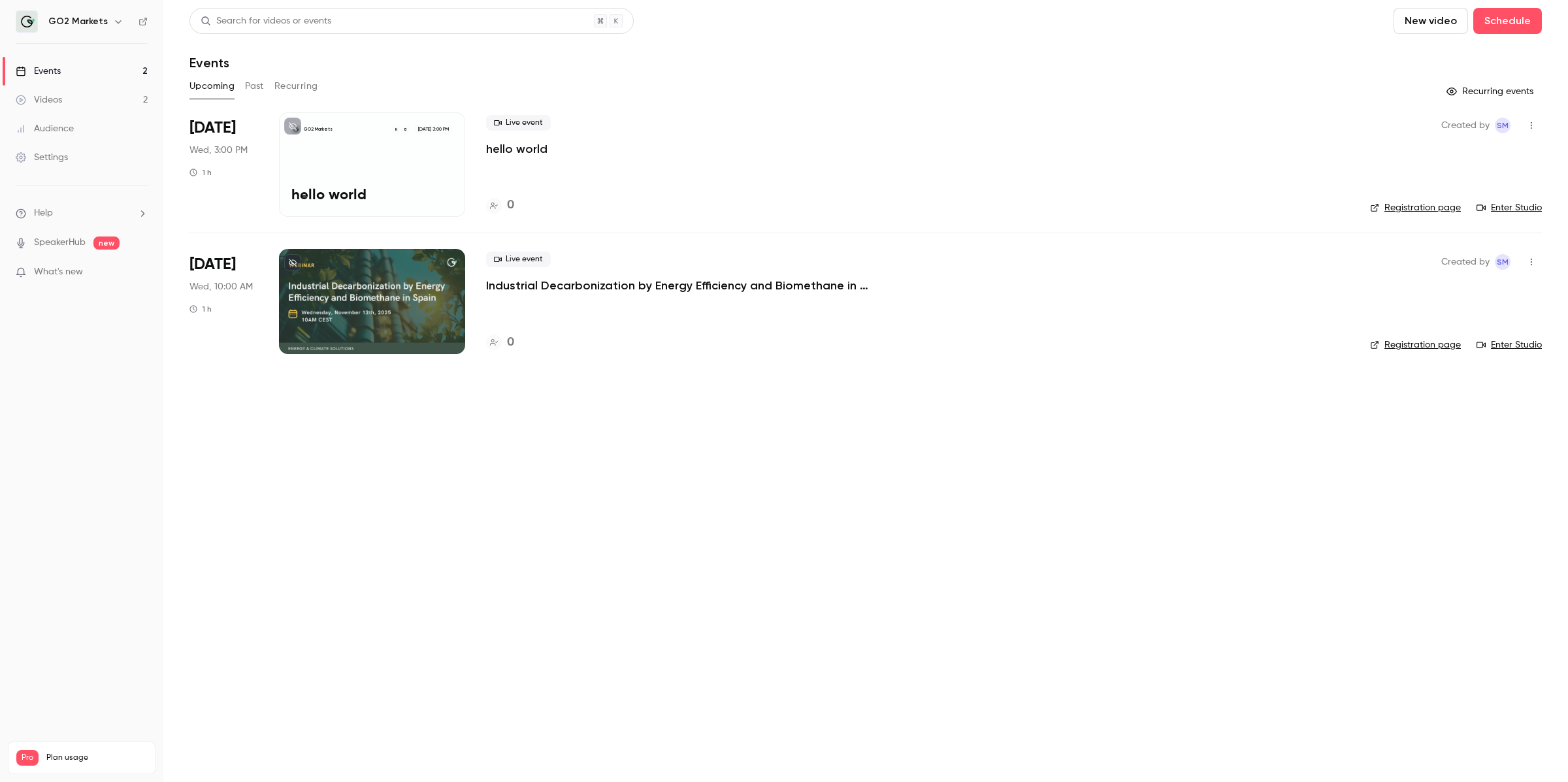
click at [253, 88] on button "Past" at bounding box center [254, 86] width 19 height 21
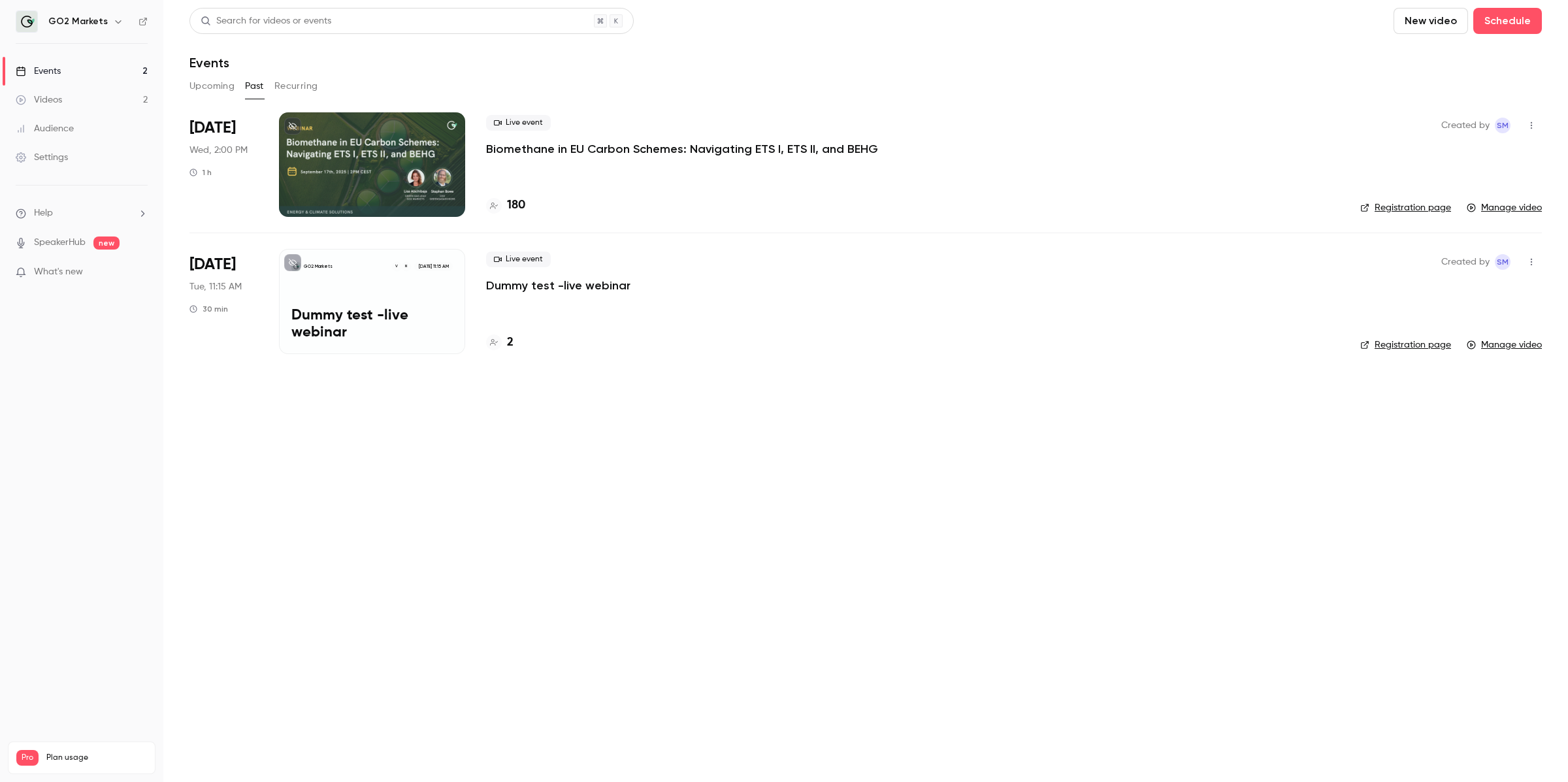
click at [514, 420] on main "Search for videos or events New video Schedule Events Upcoming Past Recurring […" at bounding box center [865, 391] width 1405 height 782
click at [206, 88] on button "Upcoming" at bounding box center [212, 86] width 45 height 21
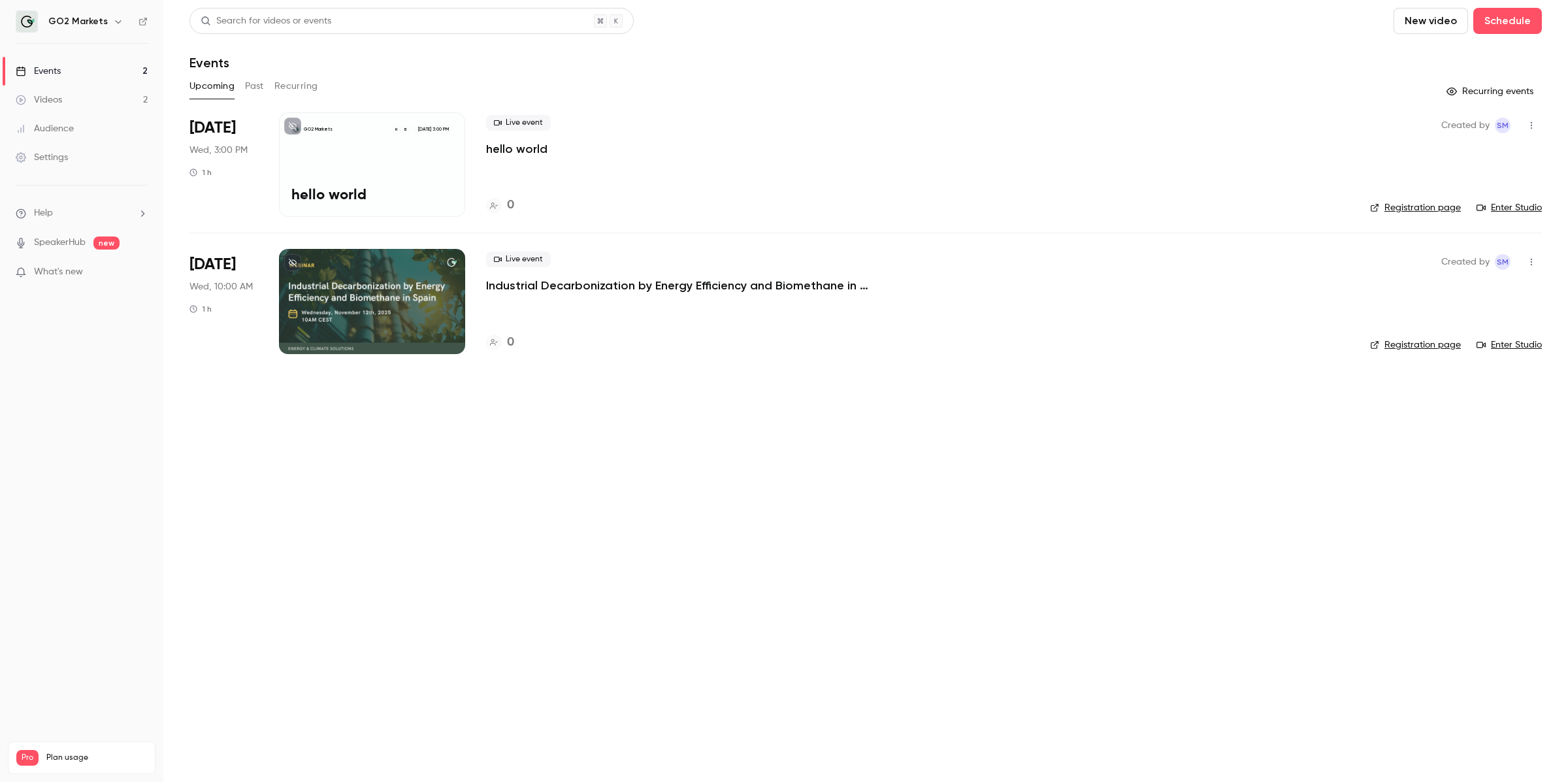
click at [334, 199] on p "hello world" at bounding box center [372, 196] width 161 height 17
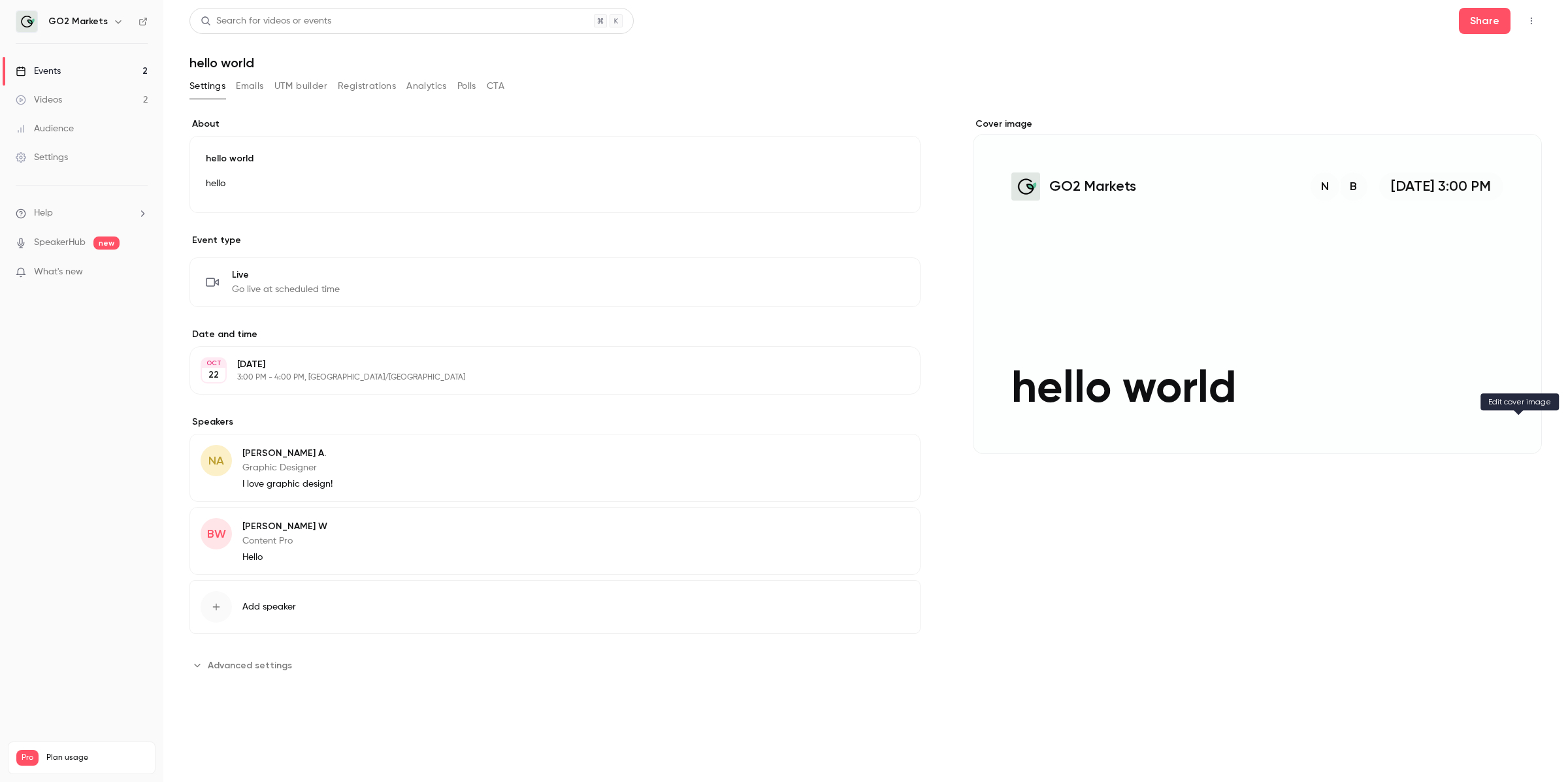
click at [845, 420] on button "GO2 Markets B N [DATE] 3:00 PM hello world" at bounding box center [1519, 430] width 26 height 26
click at [845, 431] on icon "Cover image" at bounding box center [1519, 430] width 9 height 9
click at [845, 500] on div "Cover image GO2 Markets B N [DATE] 3:00 PM hello world" at bounding box center [1257, 397] width 569 height 558
click at [191, 85] on button "Settings" at bounding box center [207, 86] width 36 height 21
click at [323, 487] on p "I love graphic design!" at bounding box center [287, 484] width 90 height 13
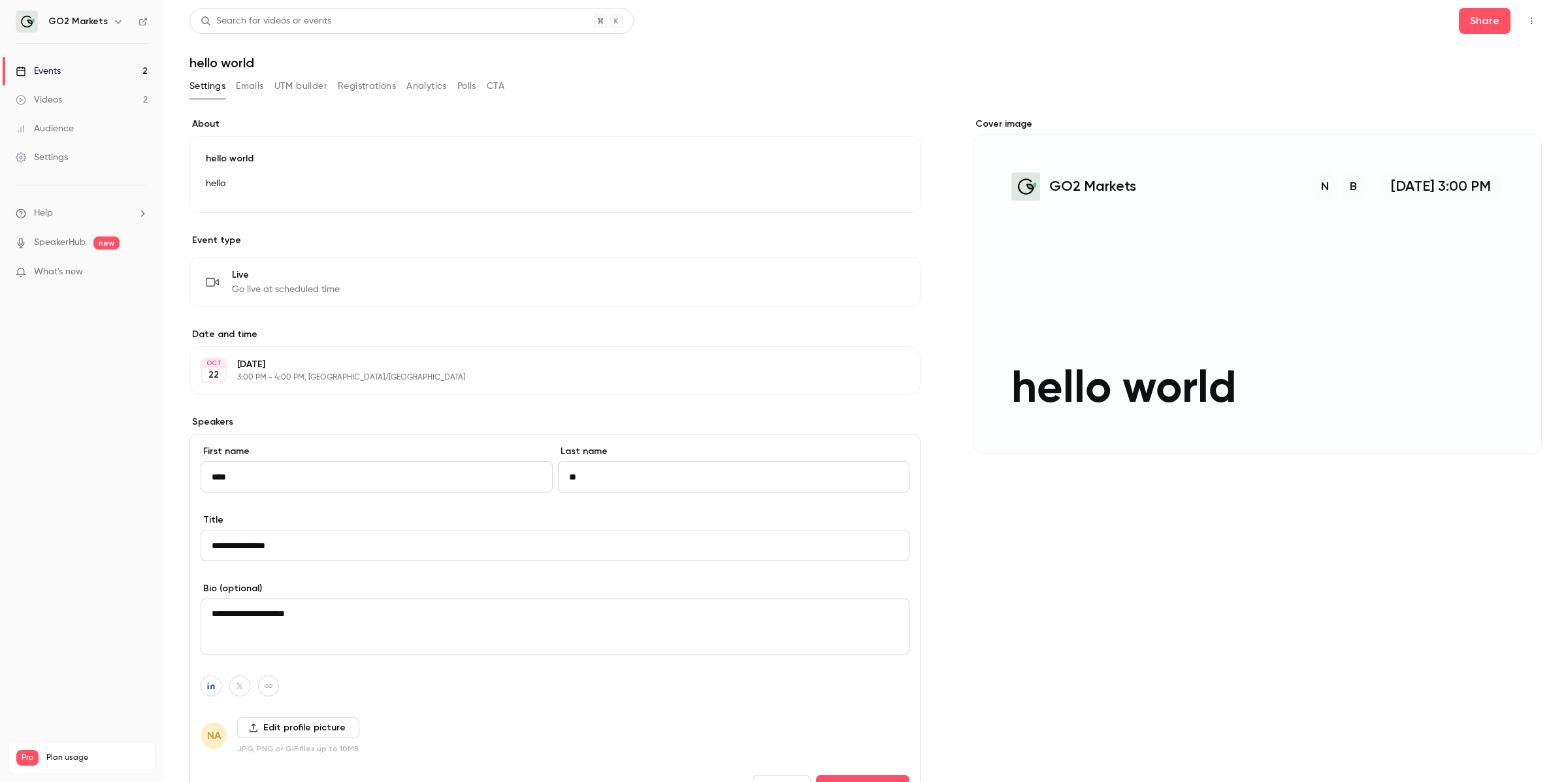
click at [257, 540] on icon at bounding box center [253, 727] width 9 height 9
click at [0, 0] on input "Edit profile picture" at bounding box center [0, 0] width 0 height 0
click at [845, 540] on div "Cover image GO2 Markets B N [DATE] 3:00 PM hello world" at bounding box center [1257, 552] width 569 height 868
click at [245, 100] on div "Settings Emails UTM builder Registrations Analytics Polls CTA" at bounding box center [346, 89] width 315 height 26
click at [245, 81] on button "Emails" at bounding box center [250, 86] width 27 height 21
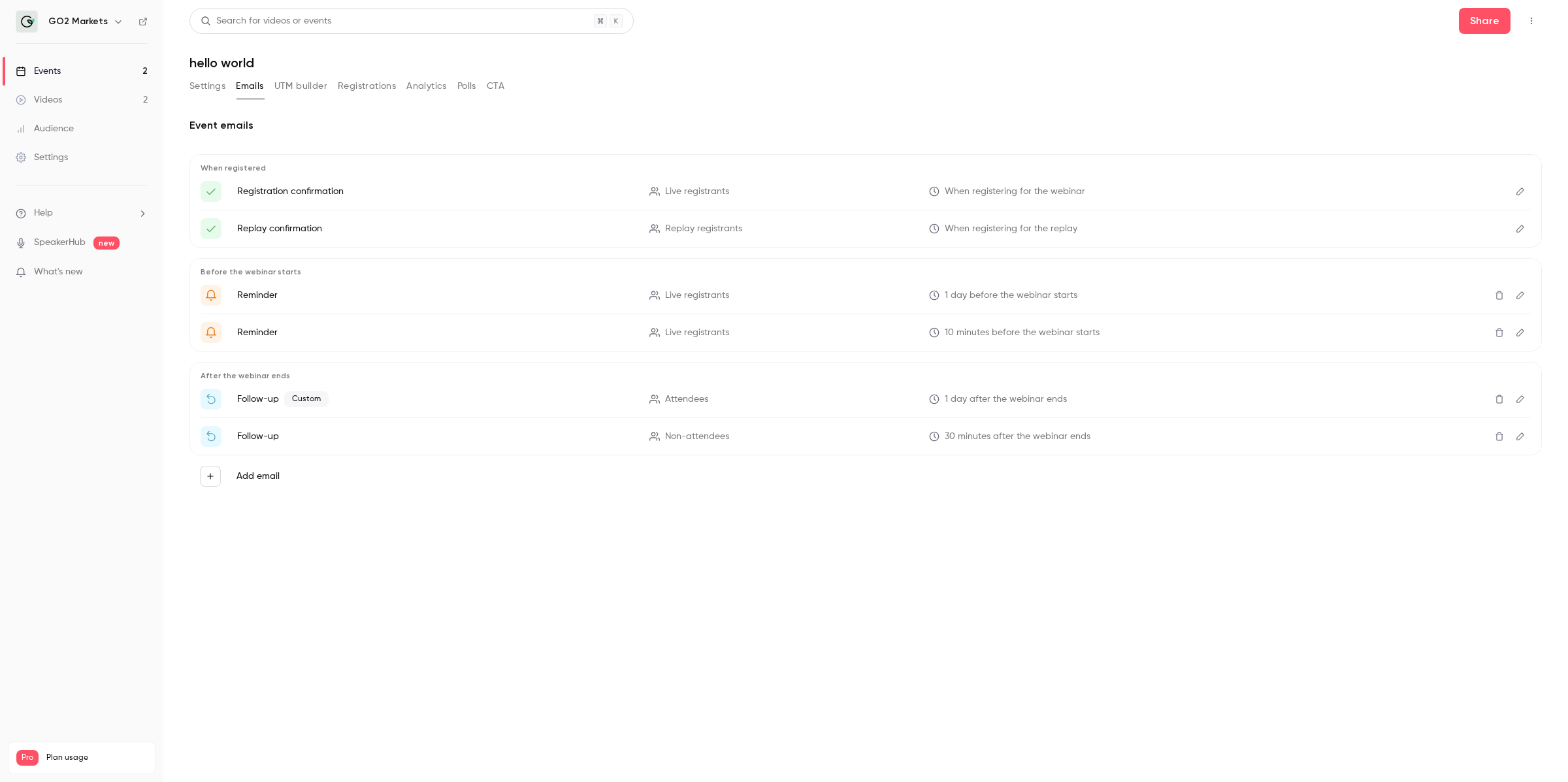
click at [86, 67] on link "Events 2" at bounding box center [81, 72] width 163 height 29
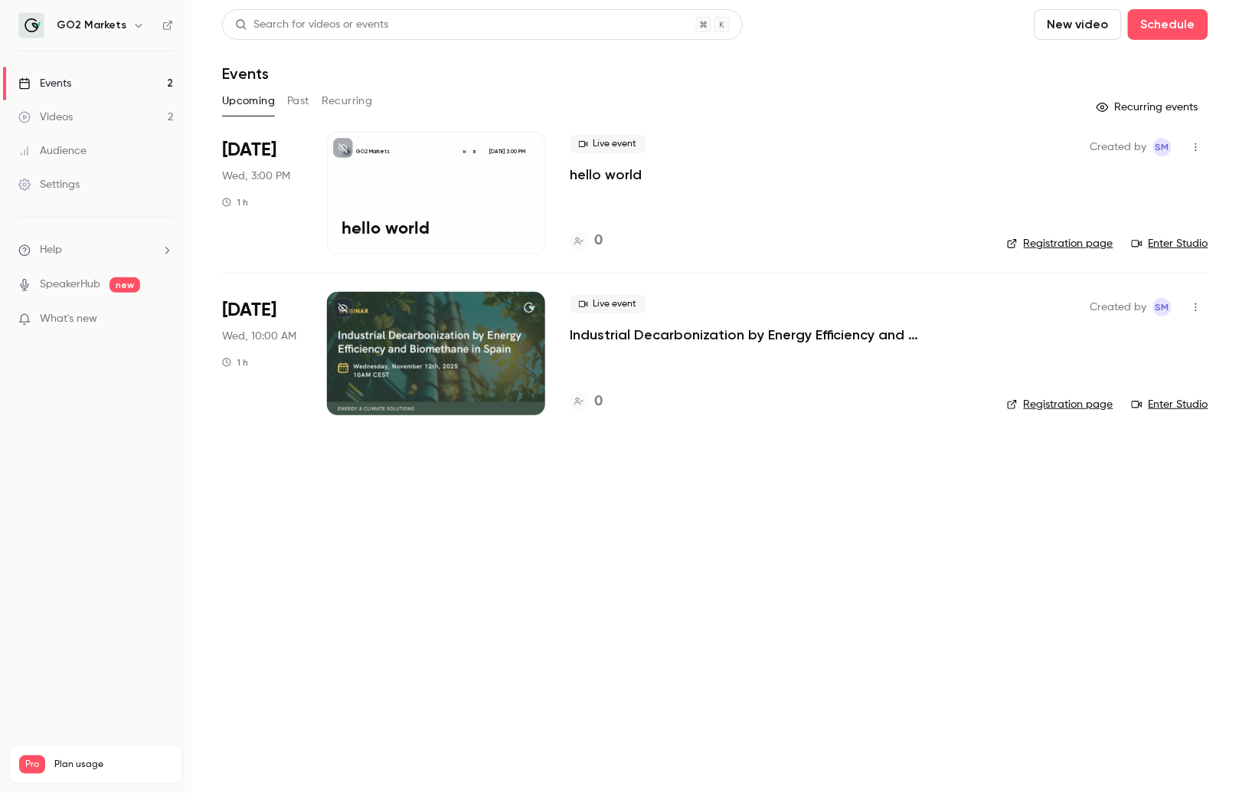
click at [296, 100] on button "Past" at bounding box center [298, 101] width 22 height 25
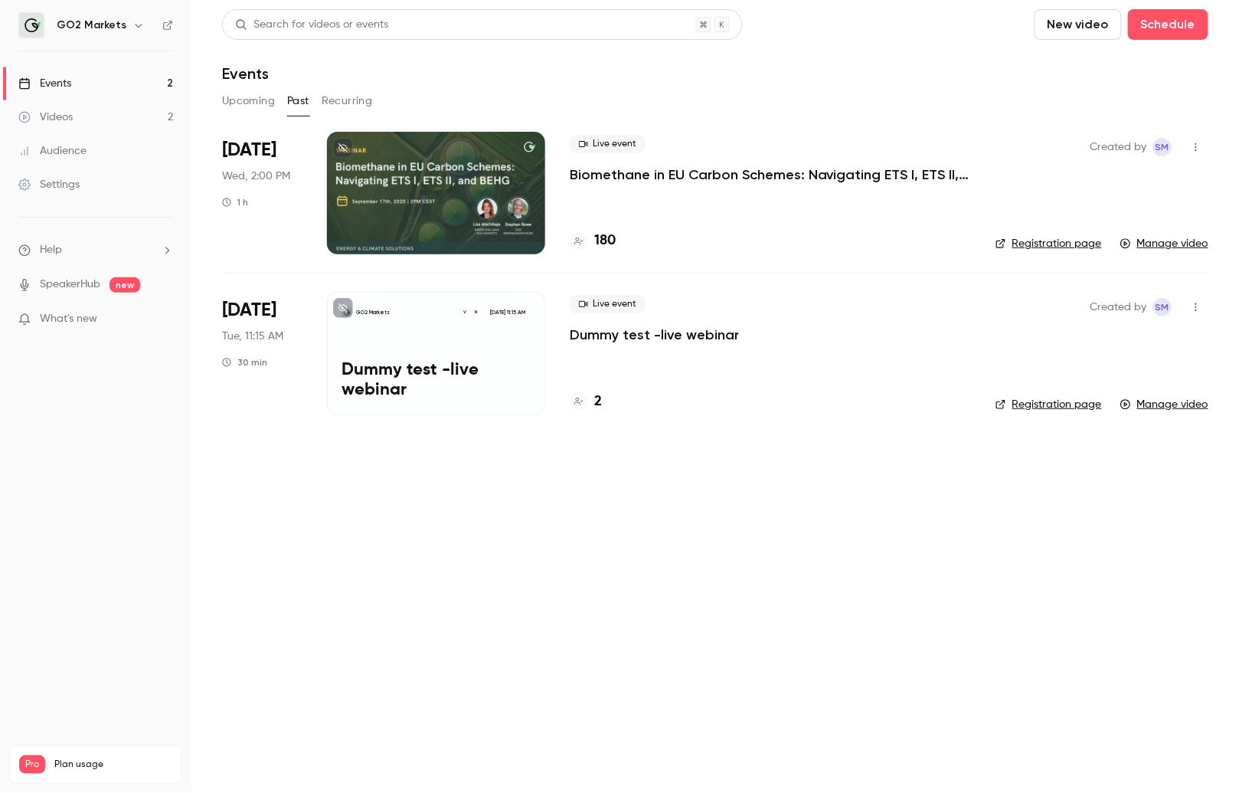
click at [666, 176] on p "Biomethane in EU Carbon Schemes: Navigating ETS I, ETS II, and BEHG" at bounding box center [770, 174] width 401 height 18
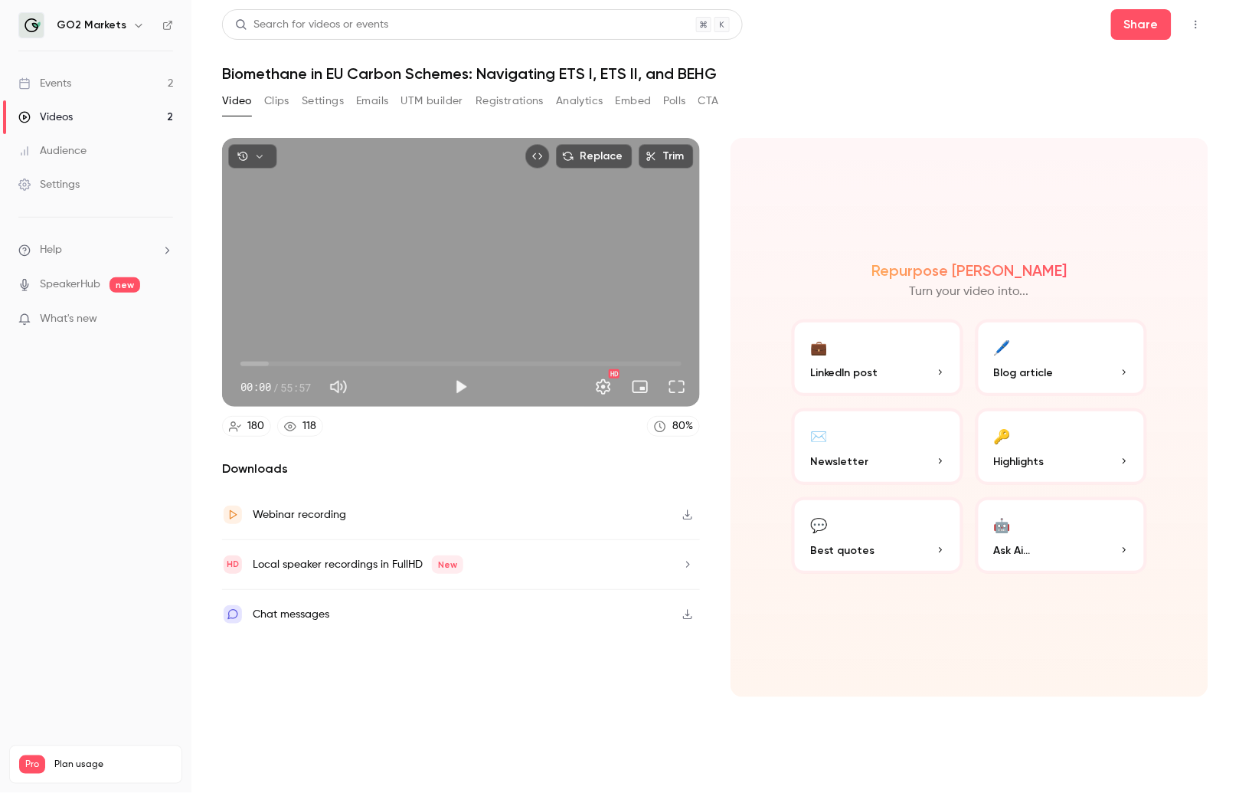
click at [312, 105] on button "Settings" at bounding box center [323, 101] width 42 height 25
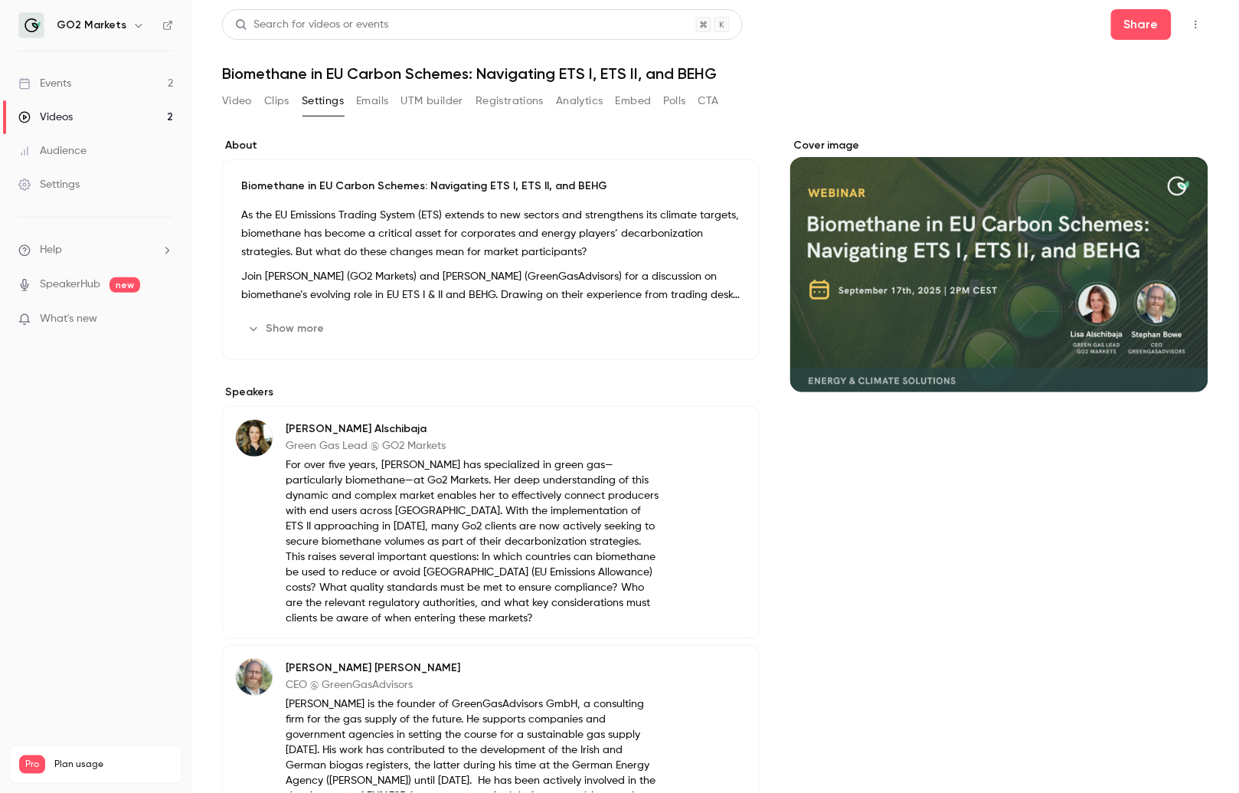
click at [252, 105] on div "Video Clips Settings Emails UTM builder Registrations Analytics Embed Polls CTA" at bounding box center [470, 101] width 497 height 25
click at [234, 102] on button "Video" at bounding box center [237, 101] width 30 height 25
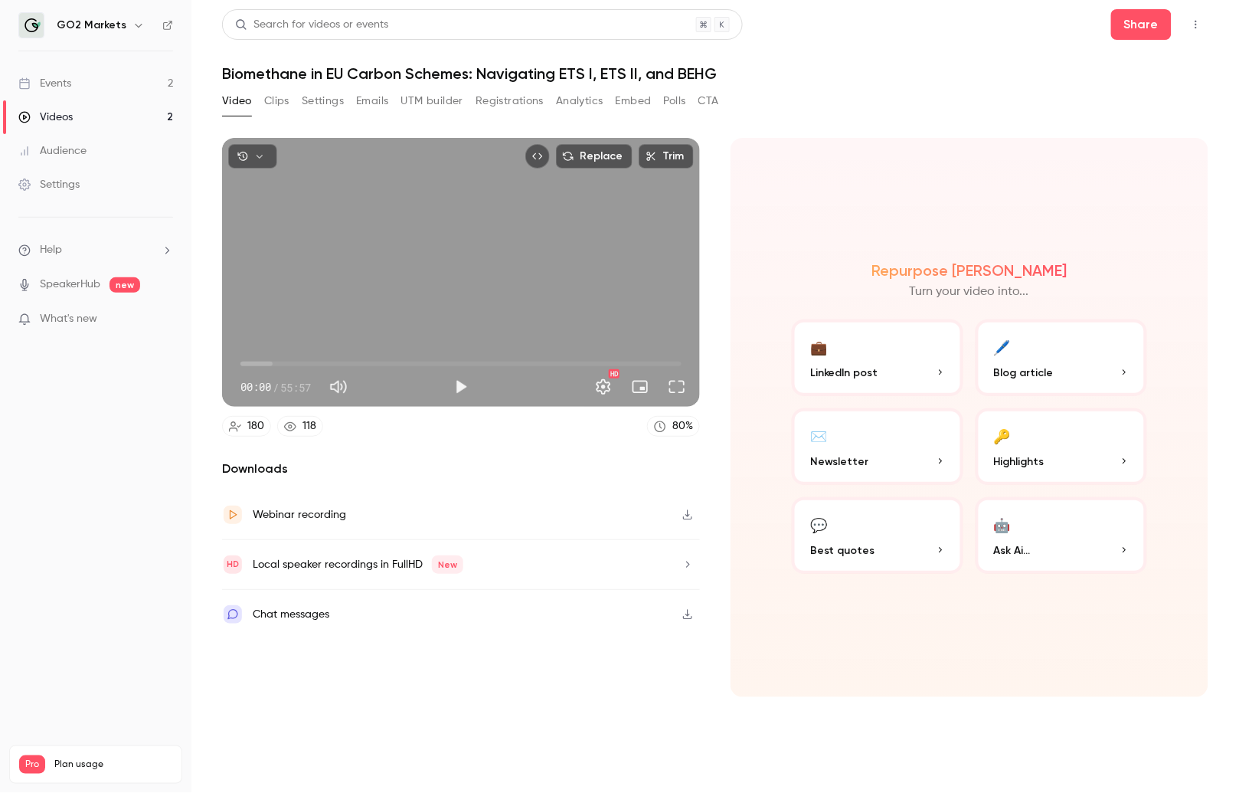
click at [991, 141] on div "Repurpose Ai Turn your video into... 💼 LinkedIn post 🖊️ Blog article ✉️ Newslet…" at bounding box center [970, 417] width 478 height 559
drag, startPoint x: 1227, startPoint y: 116, endPoint x: 1369, endPoint y: 112, distance: 142.5
click at [991, 112] on html "GO2 Markets Events 2 Videos 2 Audience Settings Help SpeakerHub new What's new …" at bounding box center [619, 396] width 1239 height 793
click at [991, 155] on div "Repurpose Ai Turn your video into... 💼 LinkedIn post 🖊️ Blog article ✉️ Newslet…" at bounding box center [970, 417] width 478 height 559
drag, startPoint x: 1192, startPoint y: 75, endPoint x: 474, endPoint y: 26, distance: 719.4
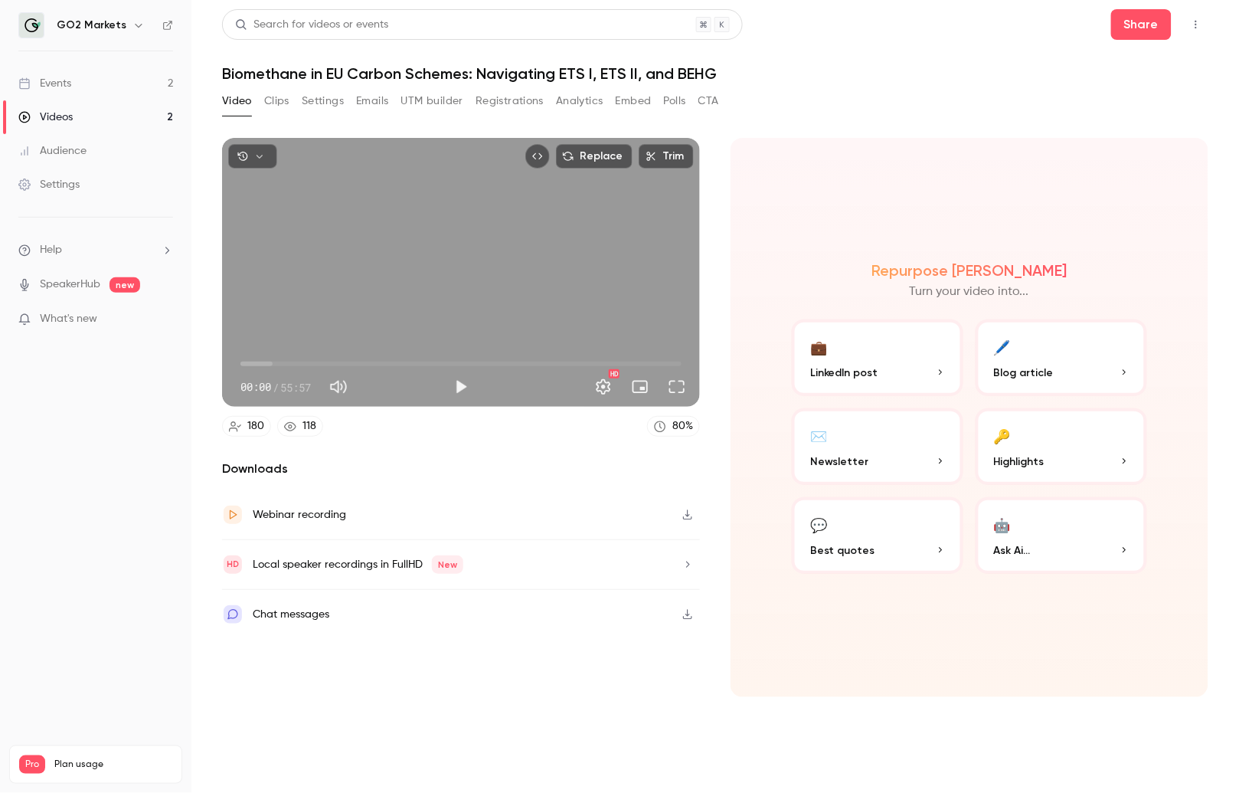
click at [991, 70] on h1 "Biomethane in EU Carbon Schemes: Navigating ETS I, ETS II, and BEHG" at bounding box center [715, 73] width 987 height 18
click at [102, 83] on link "Events 2" at bounding box center [95, 84] width 191 height 34
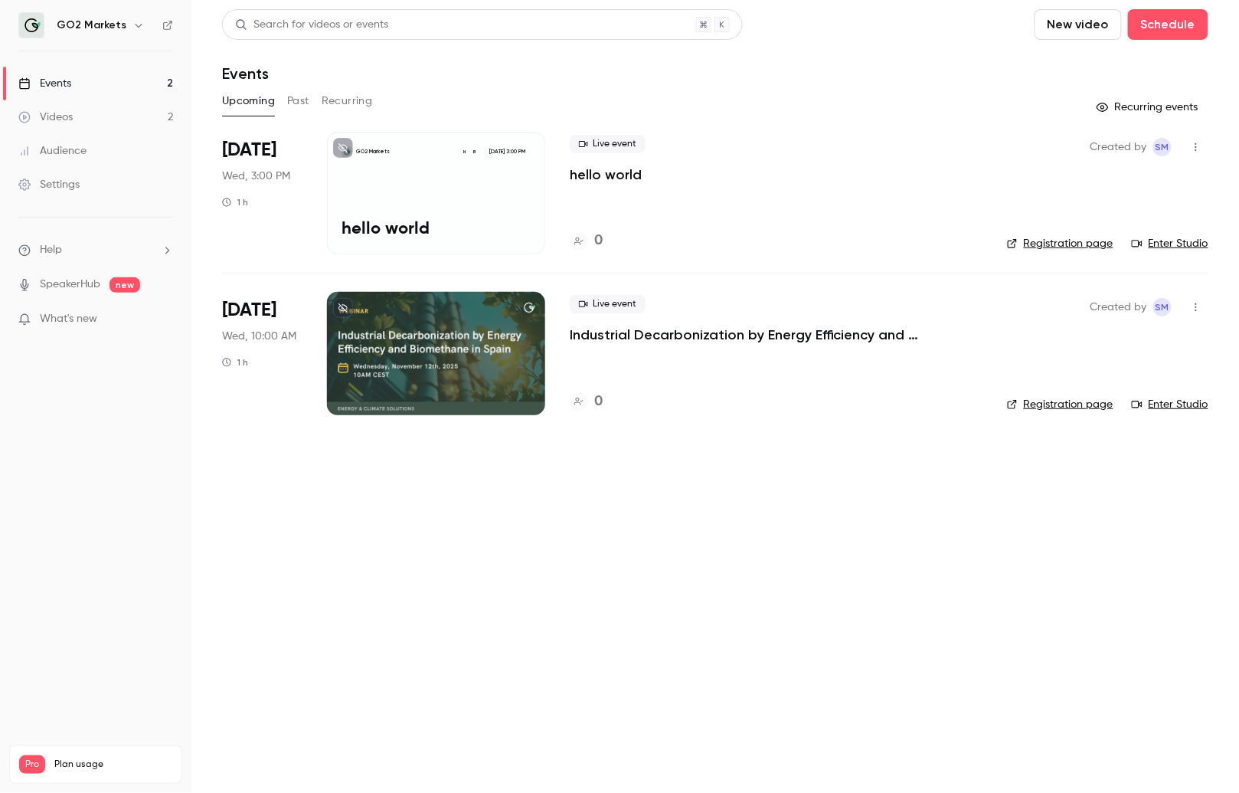
click at [300, 90] on button "Past" at bounding box center [298, 101] width 22 height 25
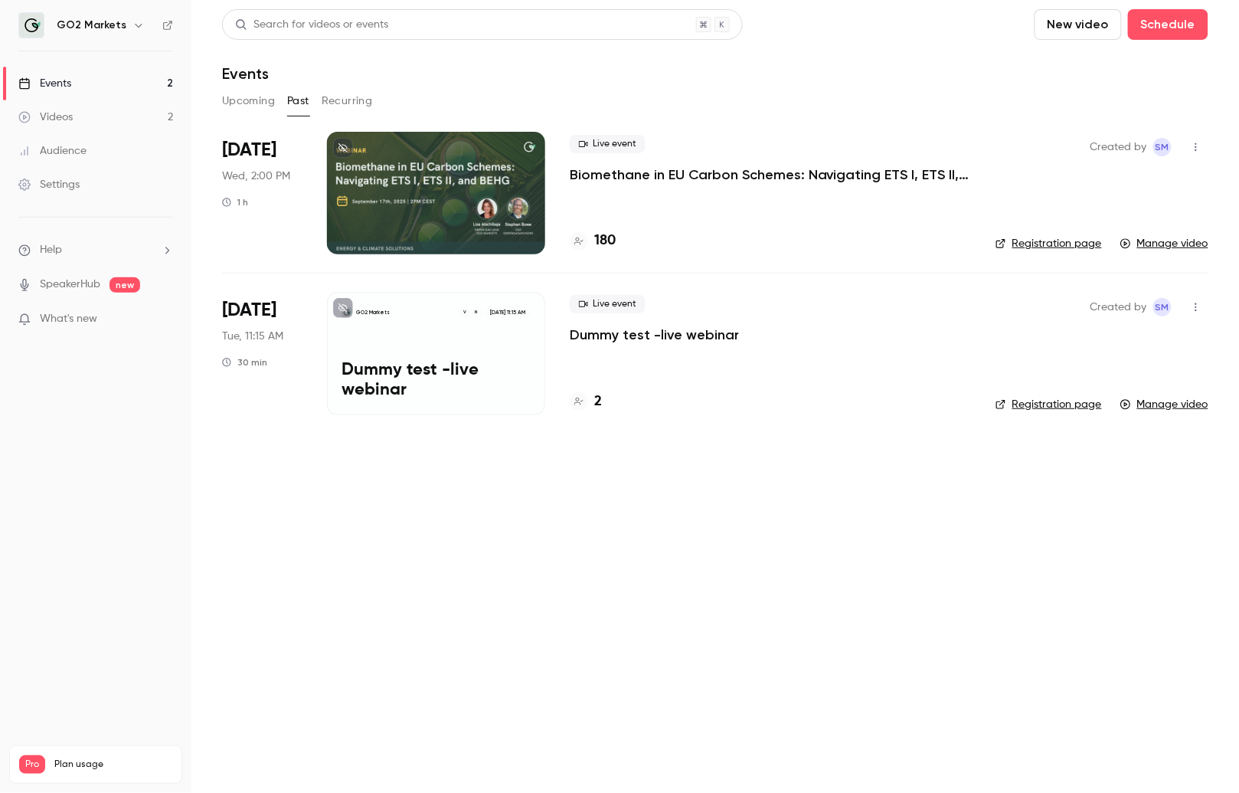
click at [615, 175] on p "Biomethane in EU Carbon Schemes: Navigating ETS I, ETS II, and BEHG" at bounding box center [770, 174] width 401 height 18
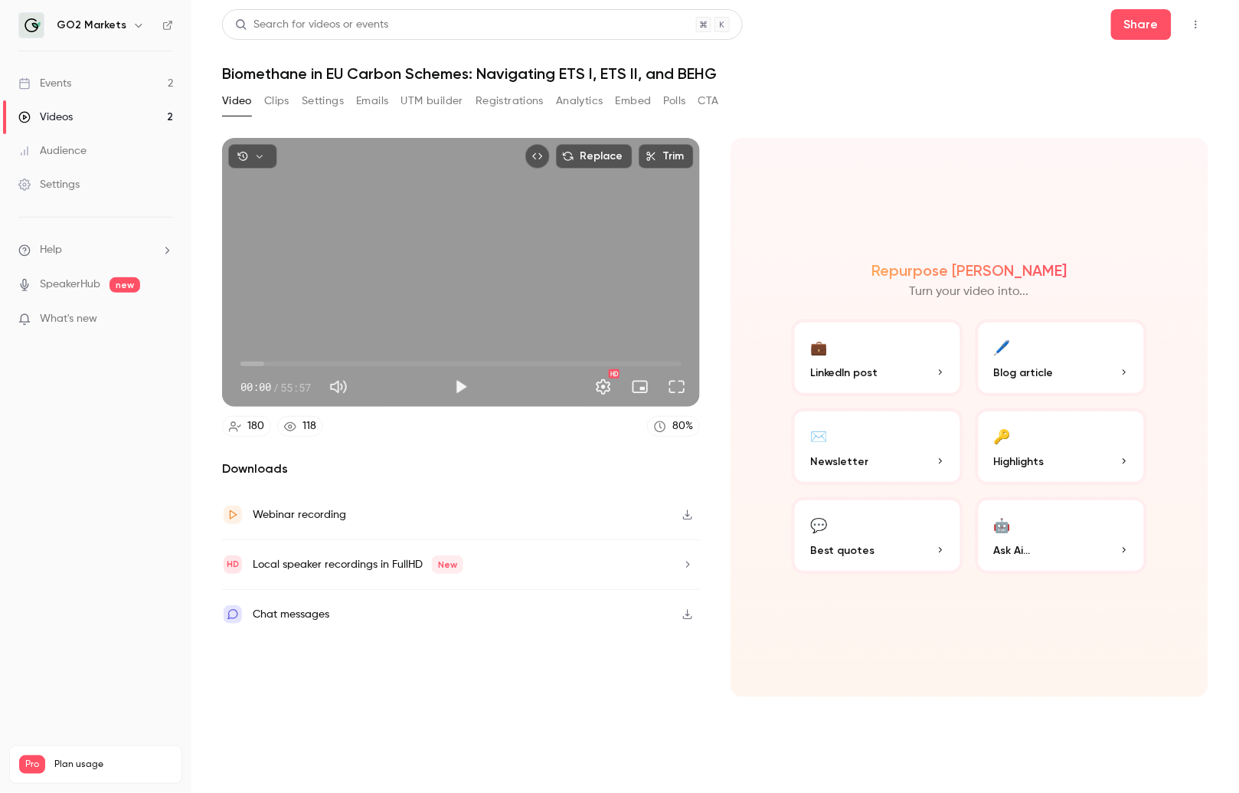
click at [522, 105] on button "Registrations" at bounding box center [510, 101] width 68 height 25
